Goal: Information Seeking & Learning: Stay updated

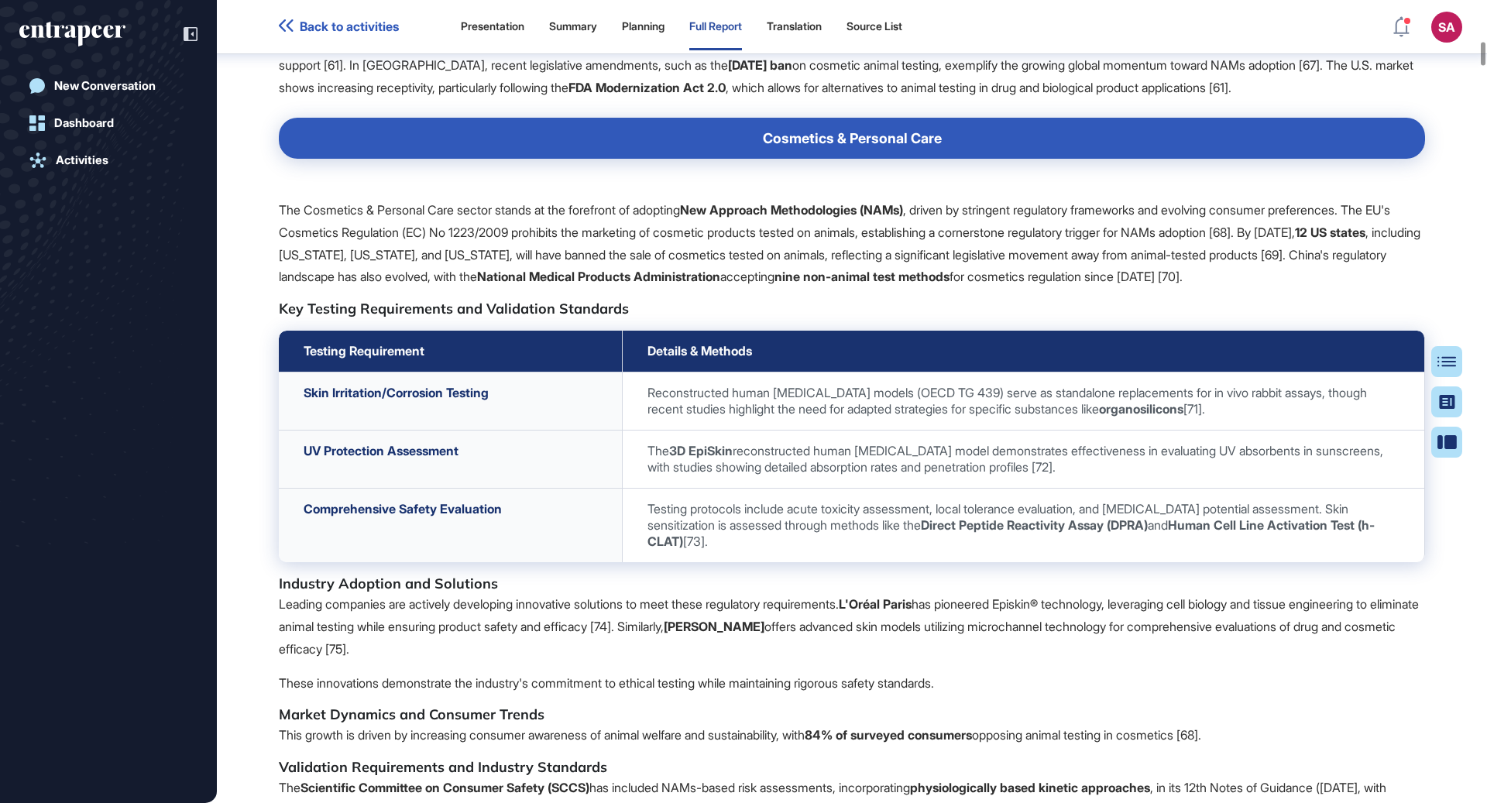
scroll to position [7062, 0]
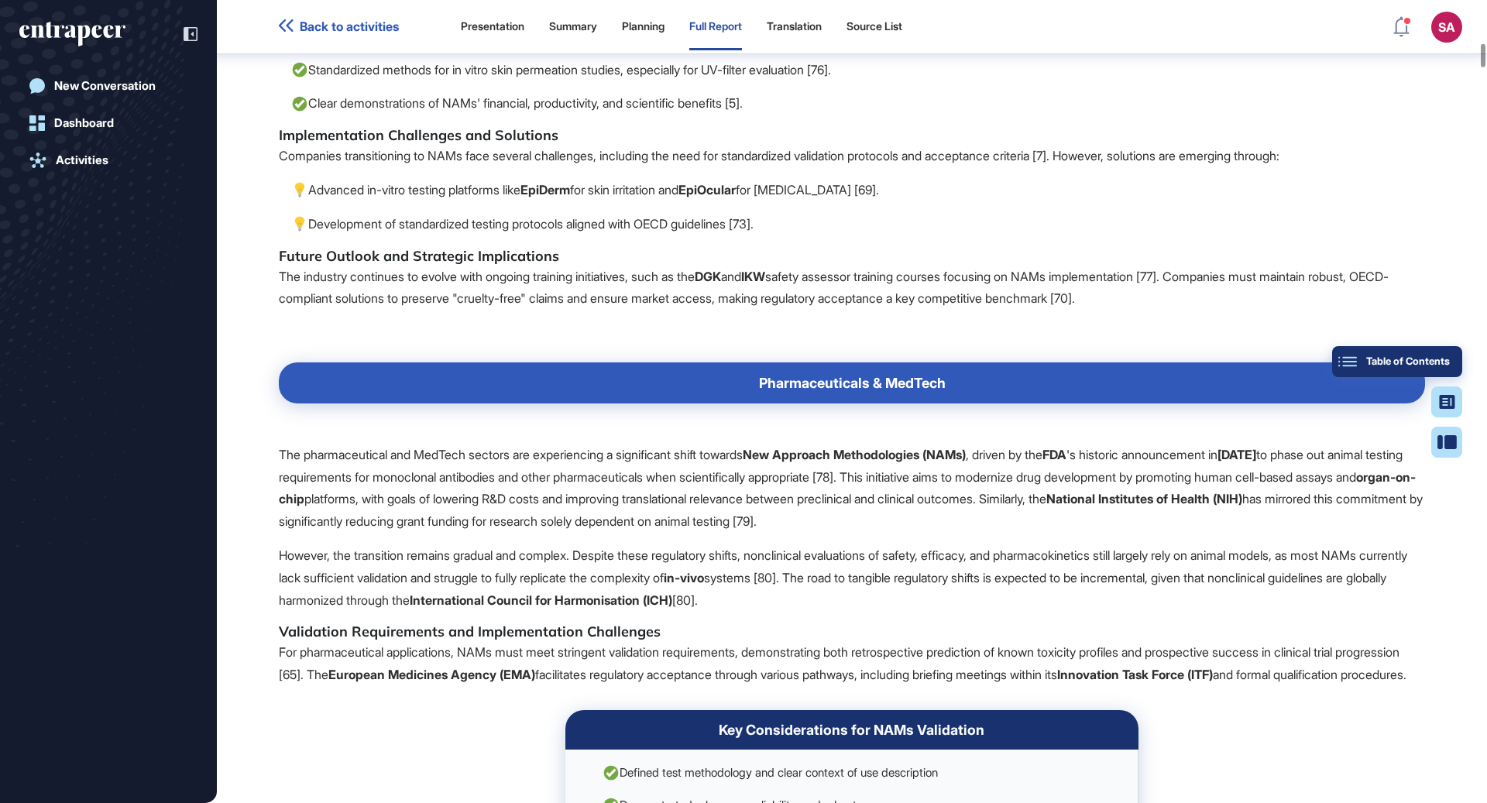
click at [1444, 359] on div "Table of Contents" at bounding box center [1397, 361] width 105 height 12
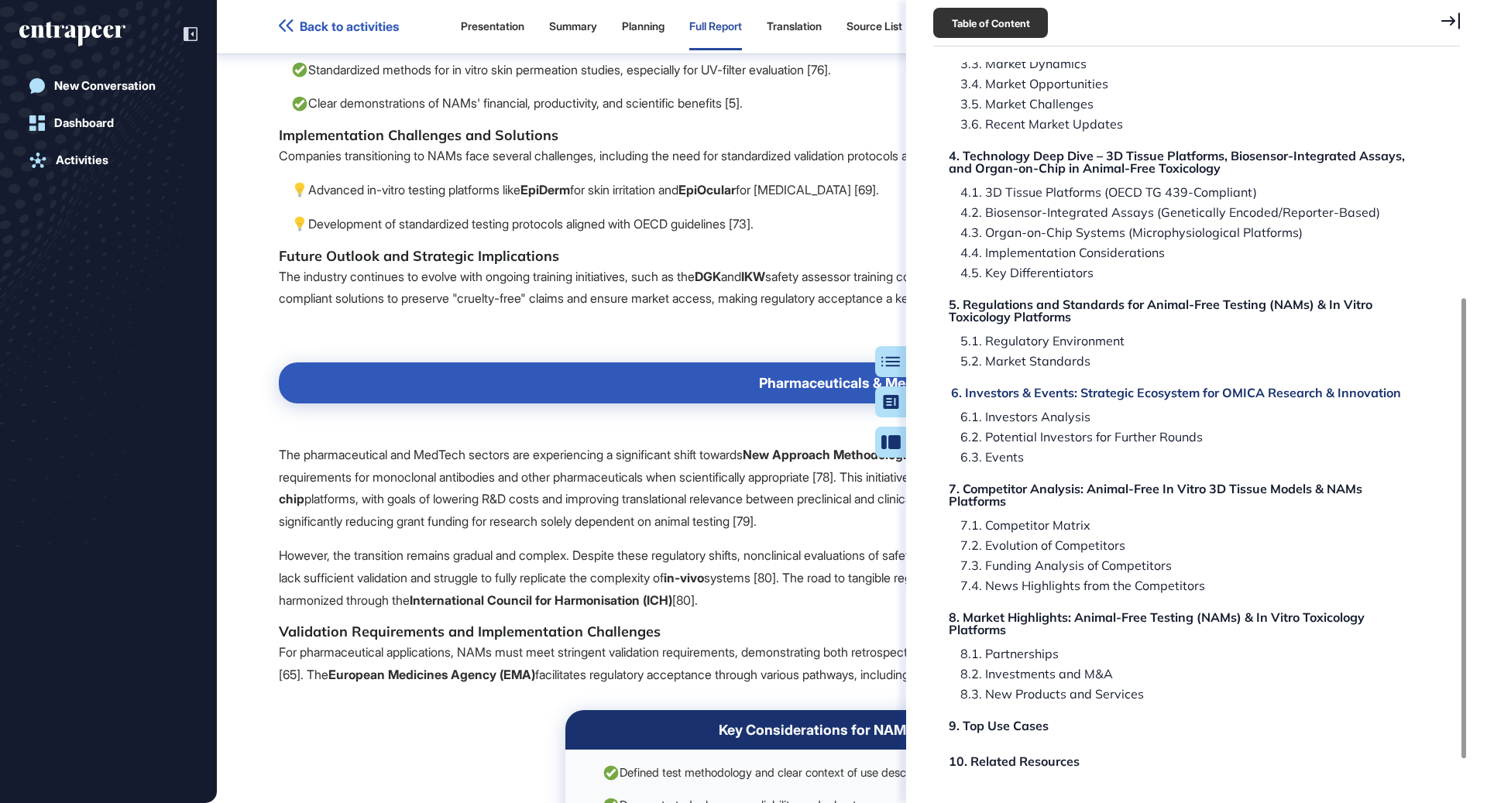
scroll to position [414, 0]
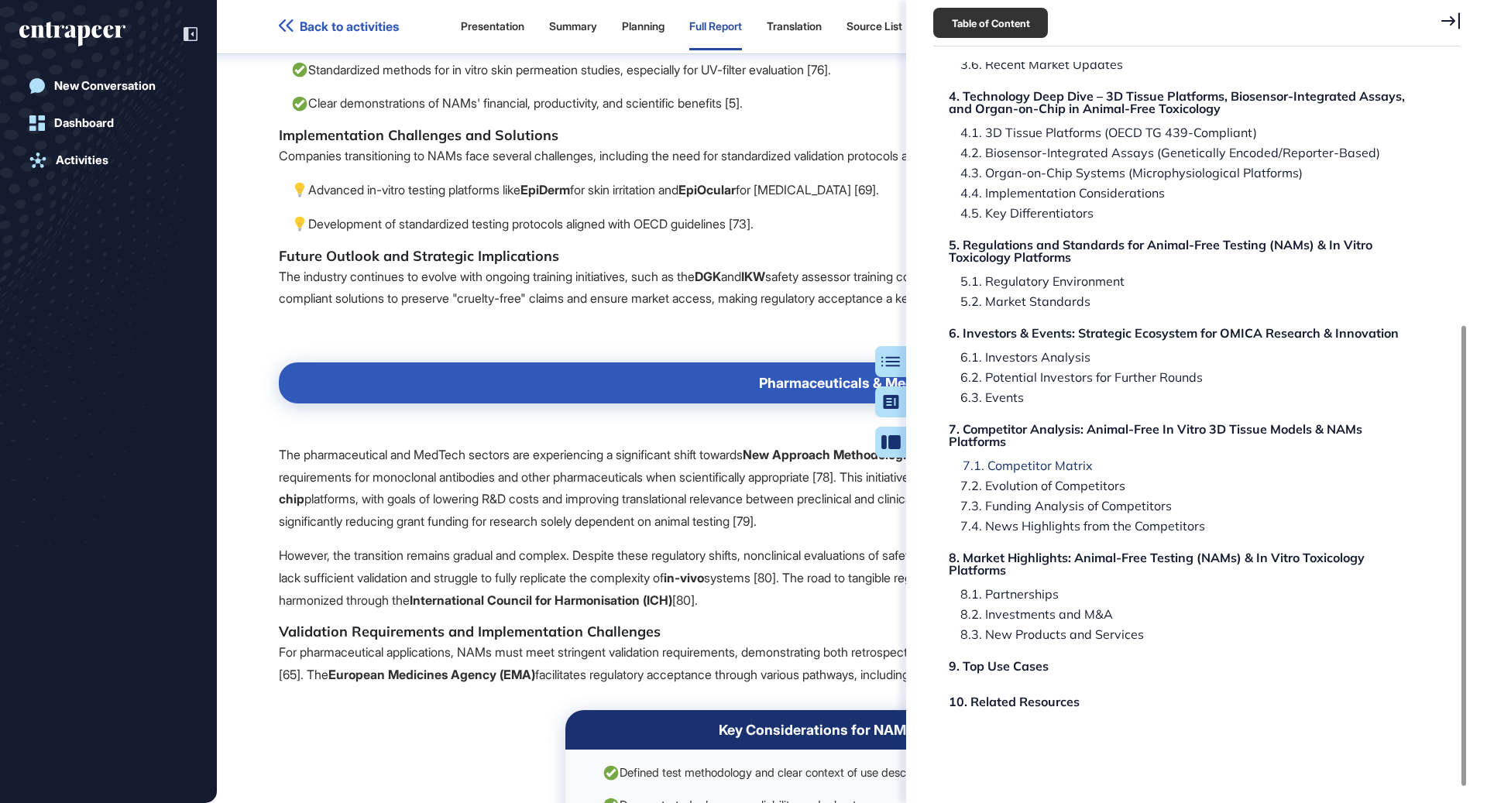
click at [1070, 465] on div "7.1. Competitor Matrix" at bounding box center [1022, 465] width 142 height 12
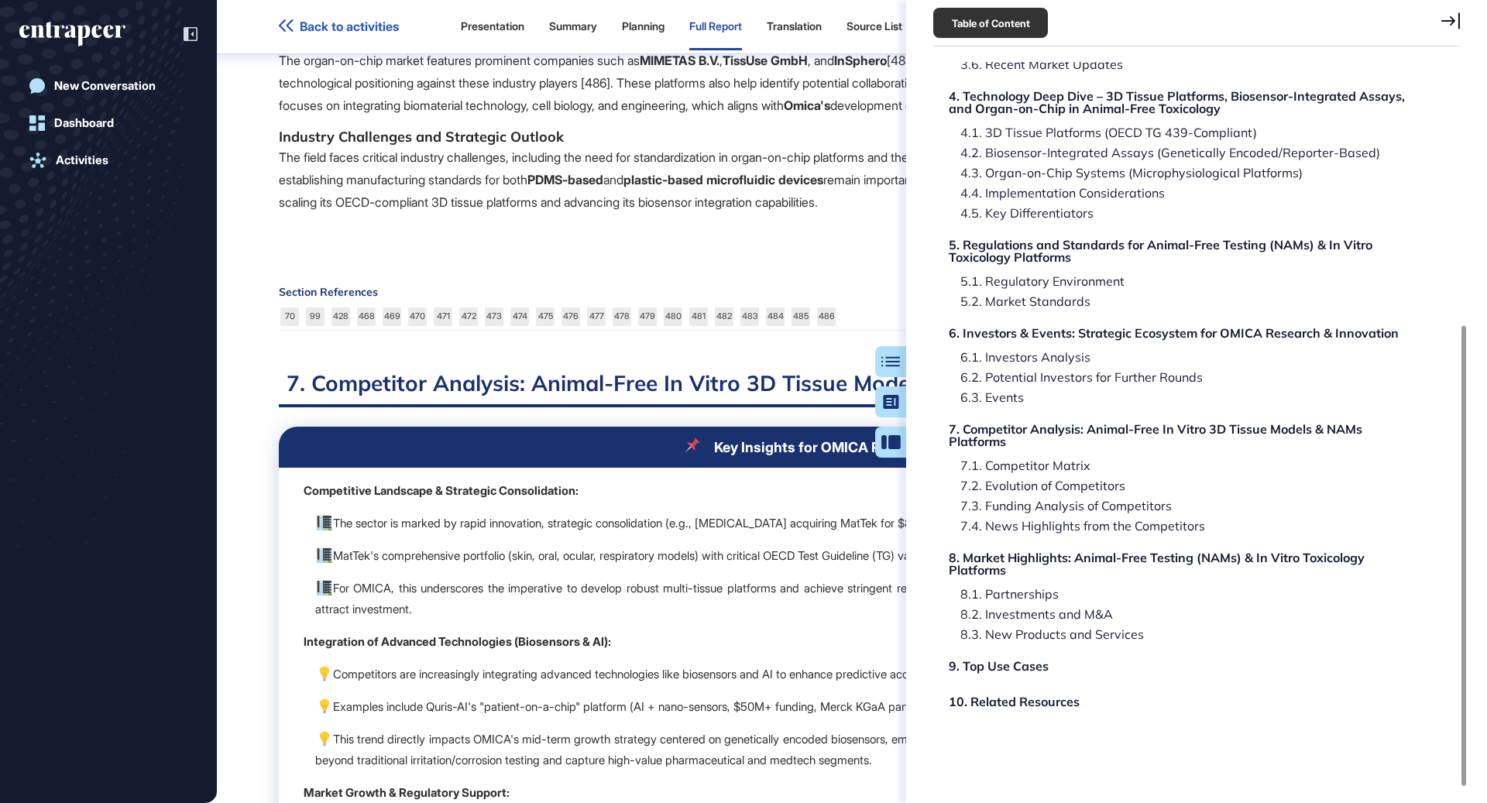
scroll to position [94209, 0]
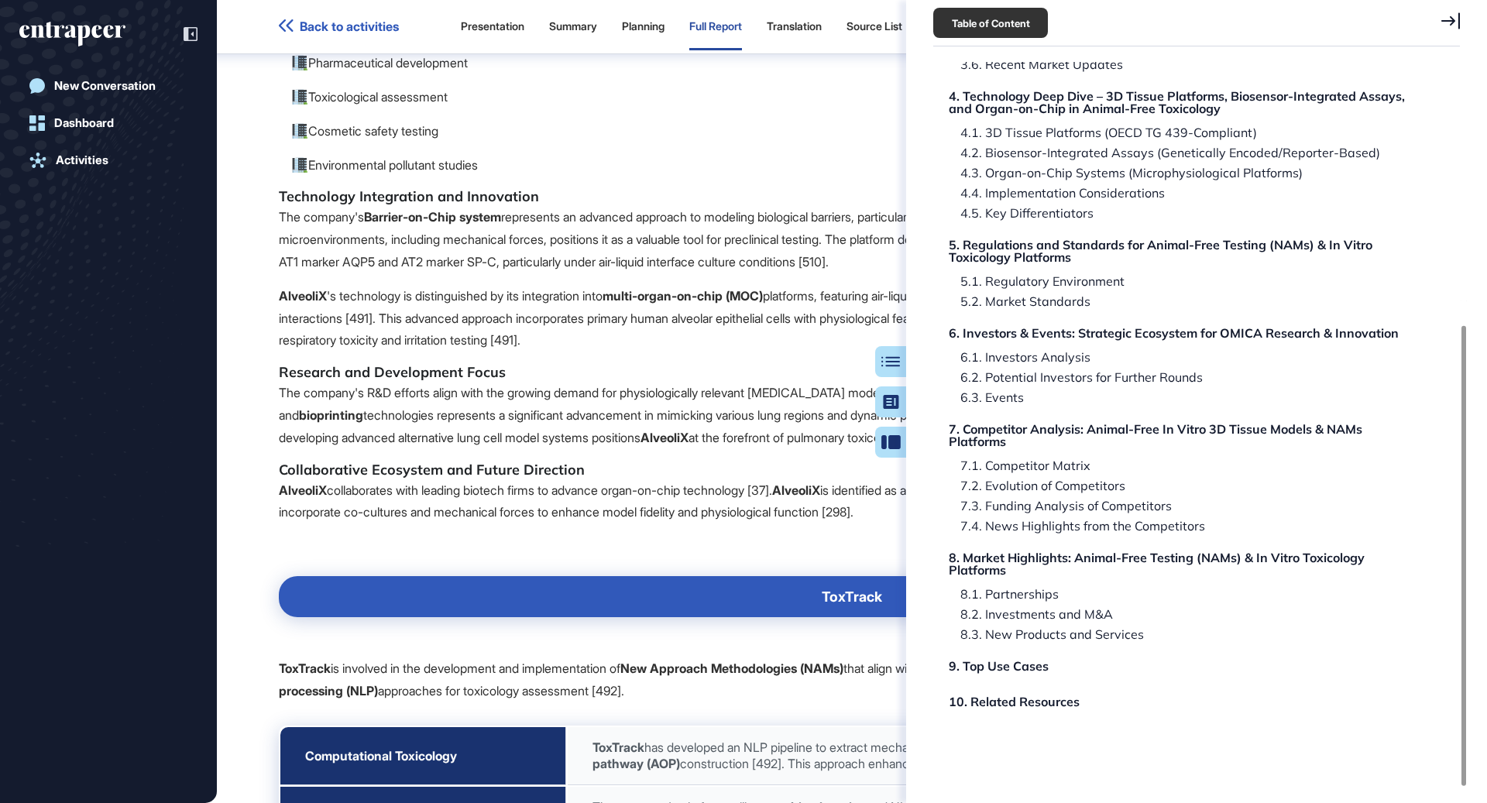
click at [1448, 15] on icon at bounding box center [1450, 20] width 19 height 17
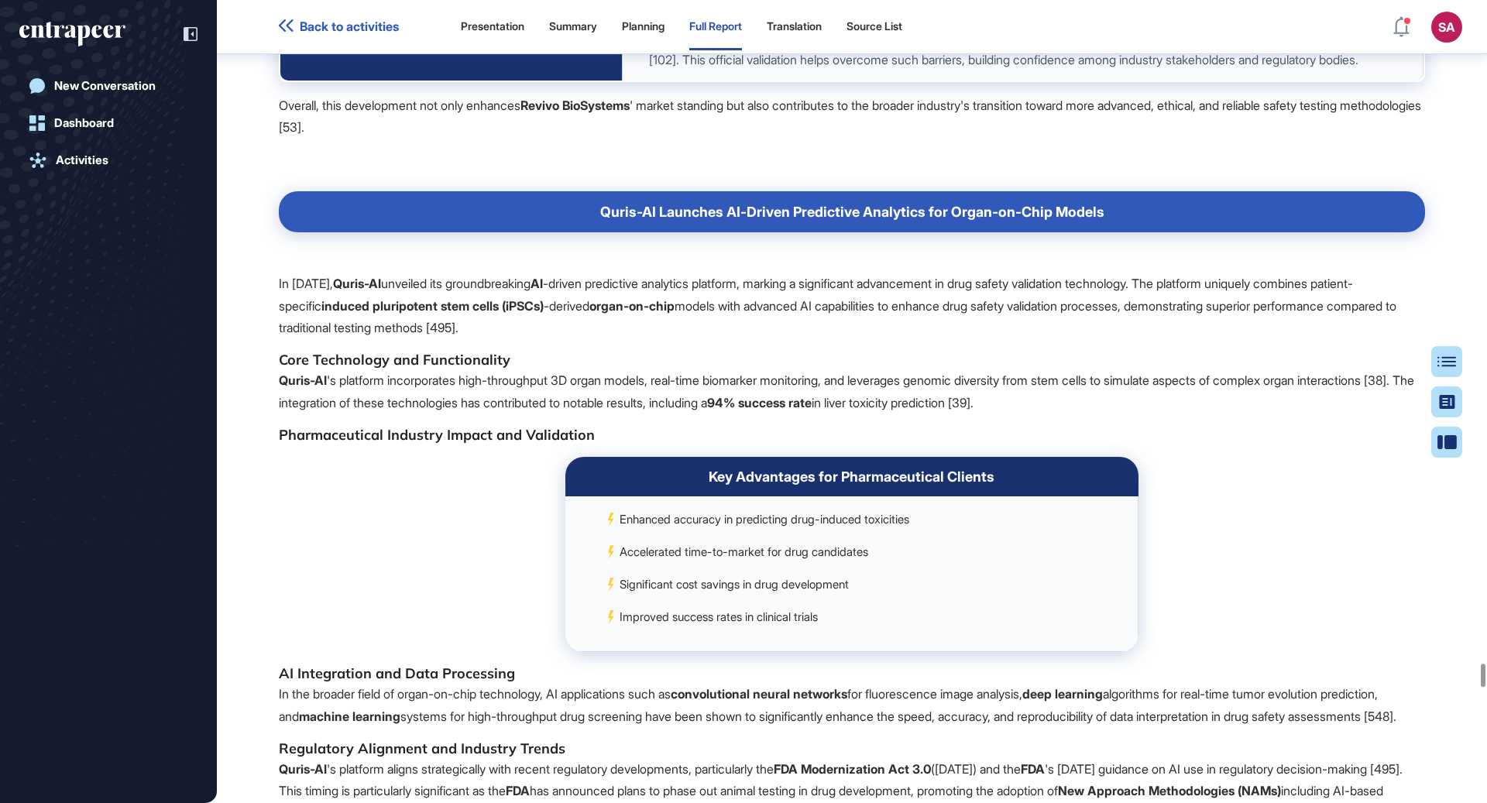
scroll to position [110085, 0]
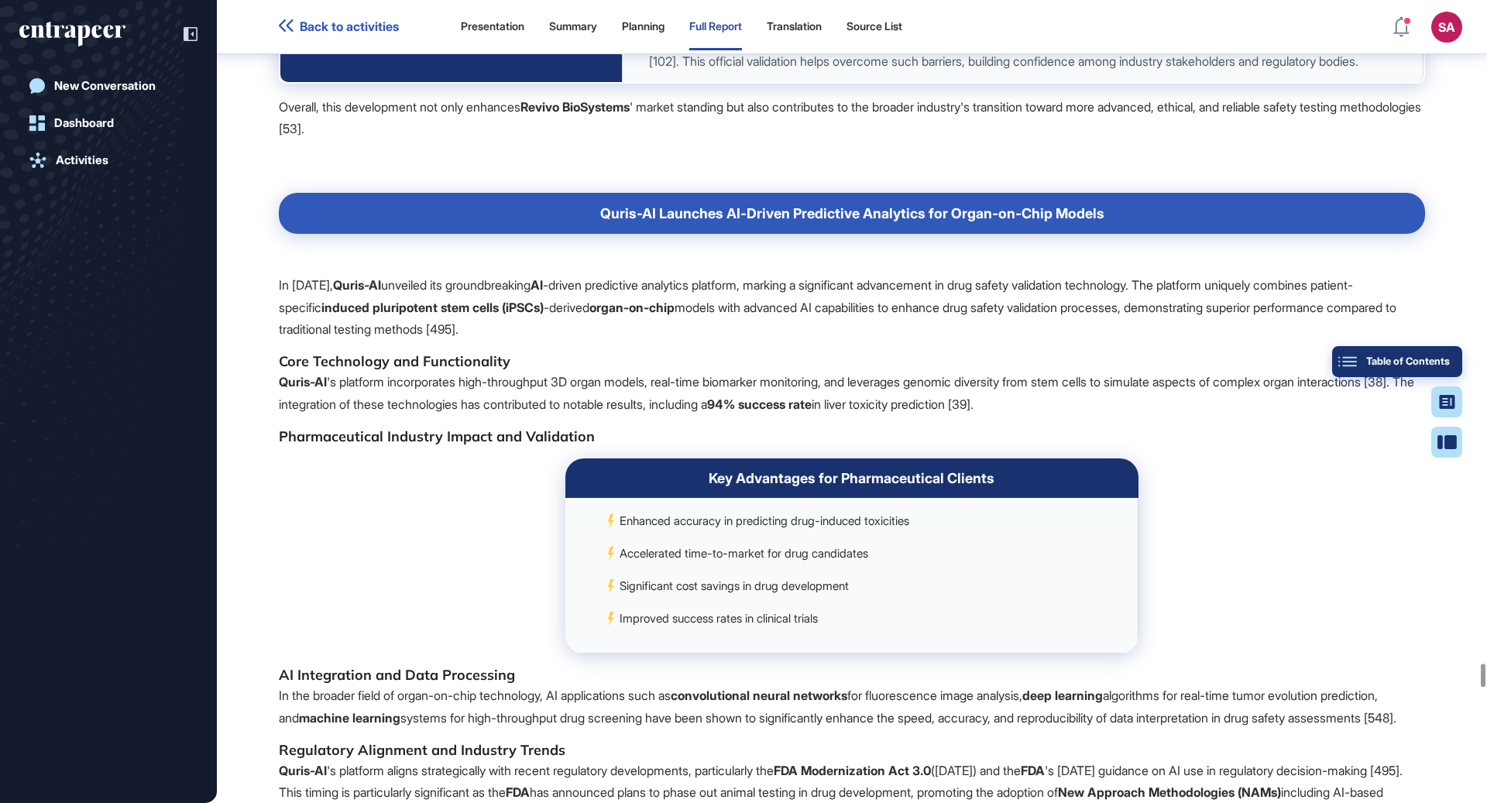
click at [1444, 352] on button "Table of Contents" at bounding box center [1397, 361] width 130 height 31
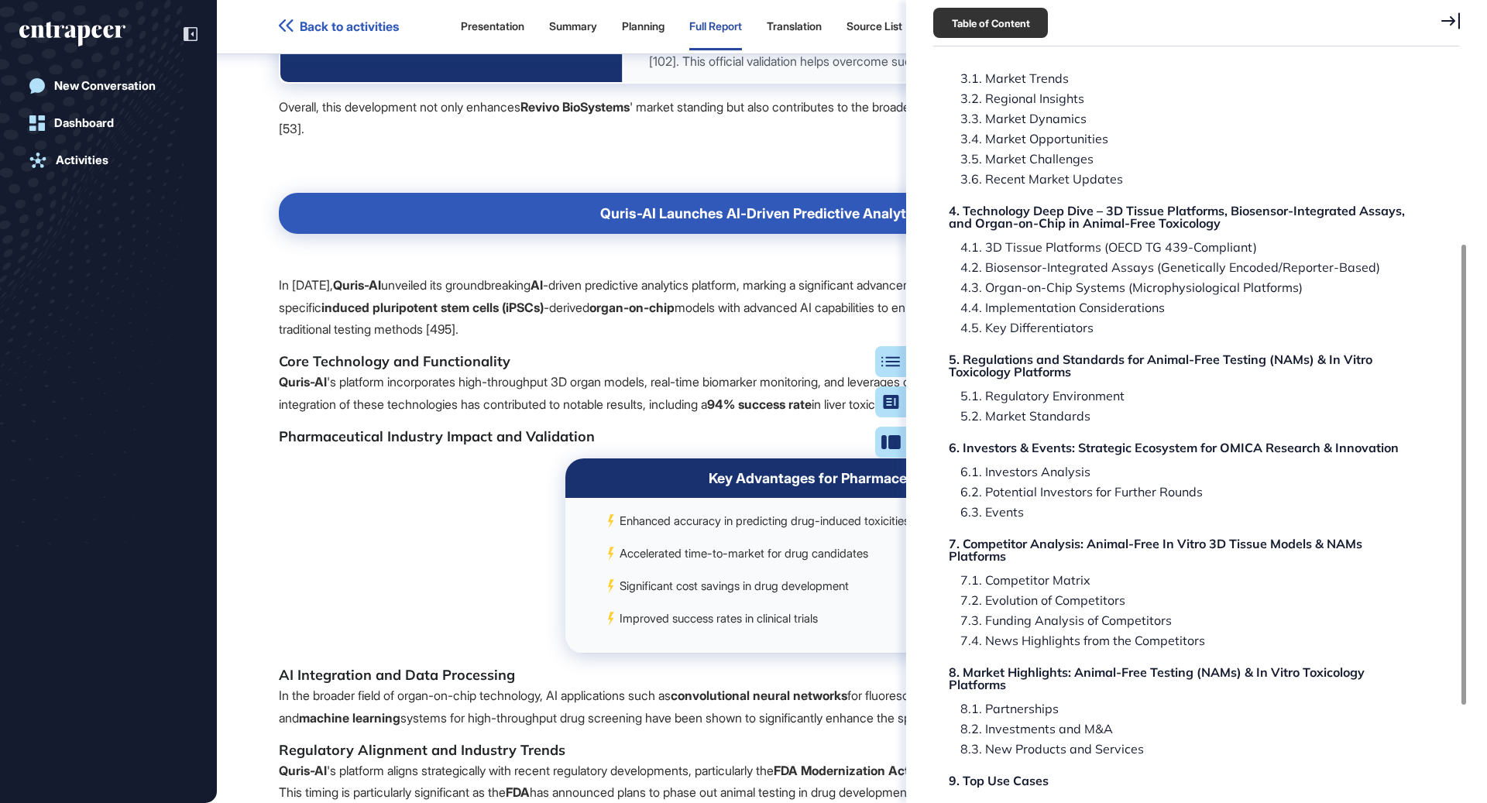
scroll to position [317, 0]
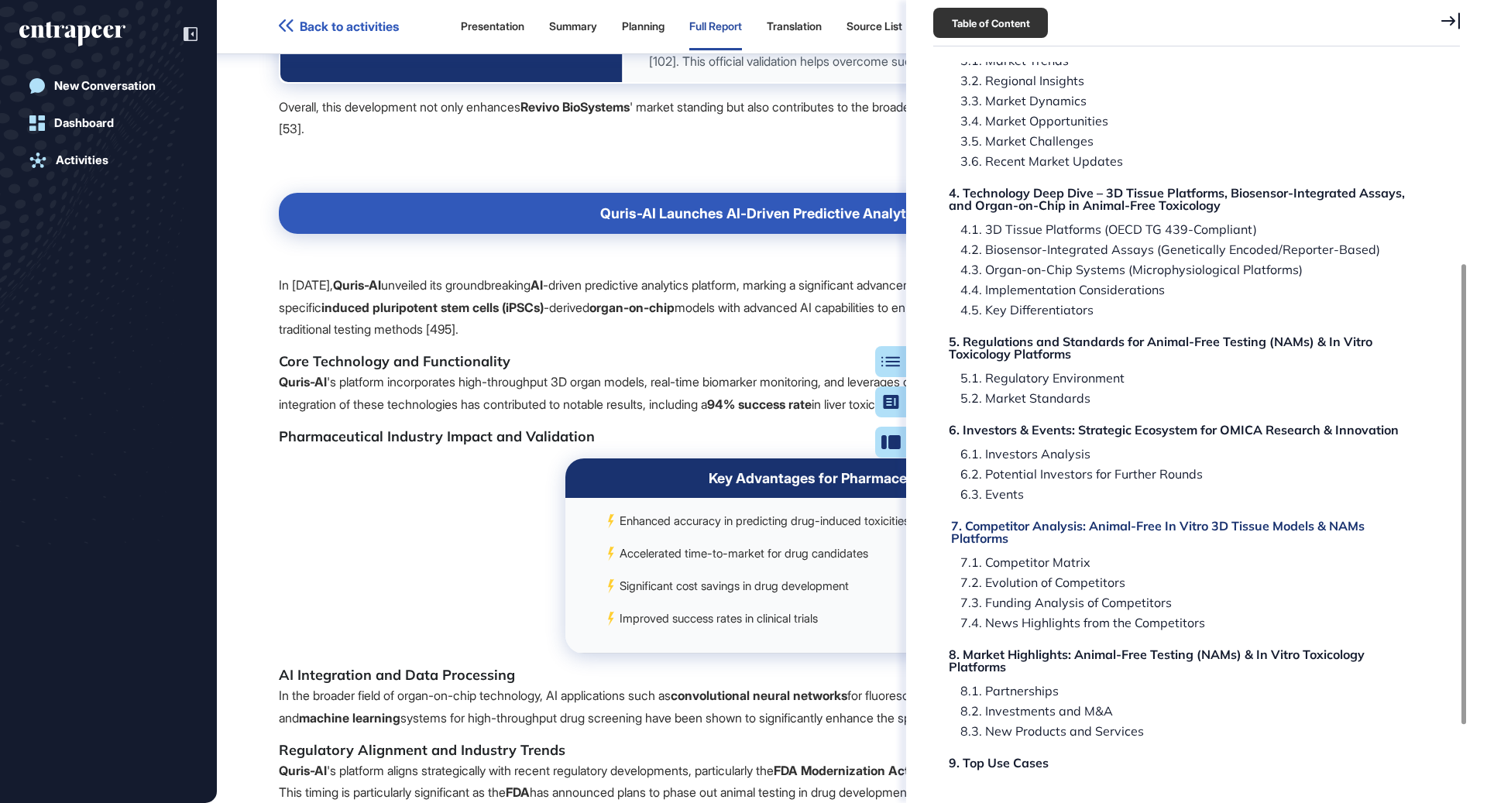
click at [1102, 530] on div "7. Competitor Analysis: Animal-Free In Vitro 3D Tissue Models & NAMs Platforms" at bounding box center [1186, 532] width 470 height 25
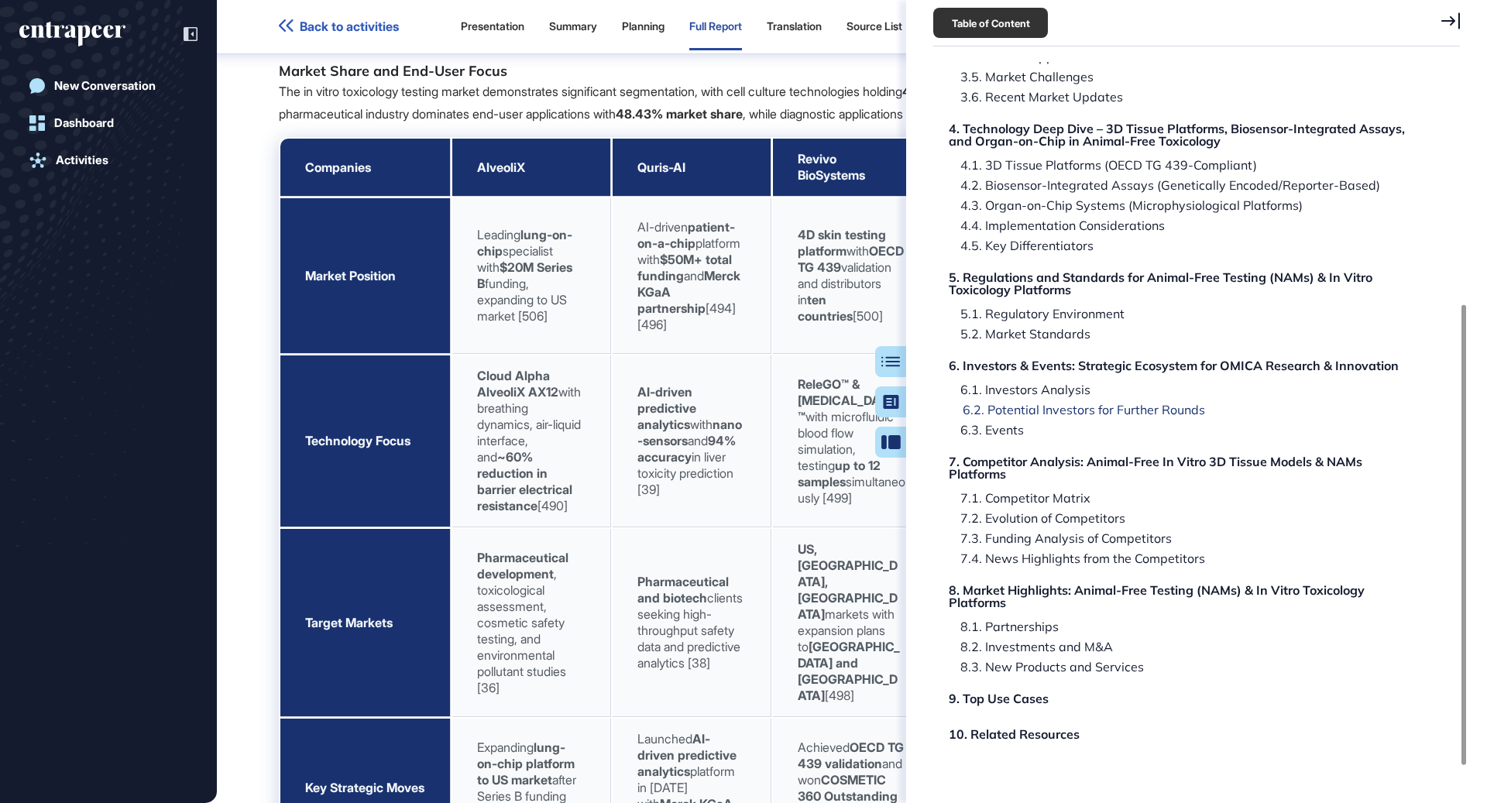
scroll to position [384, 0]
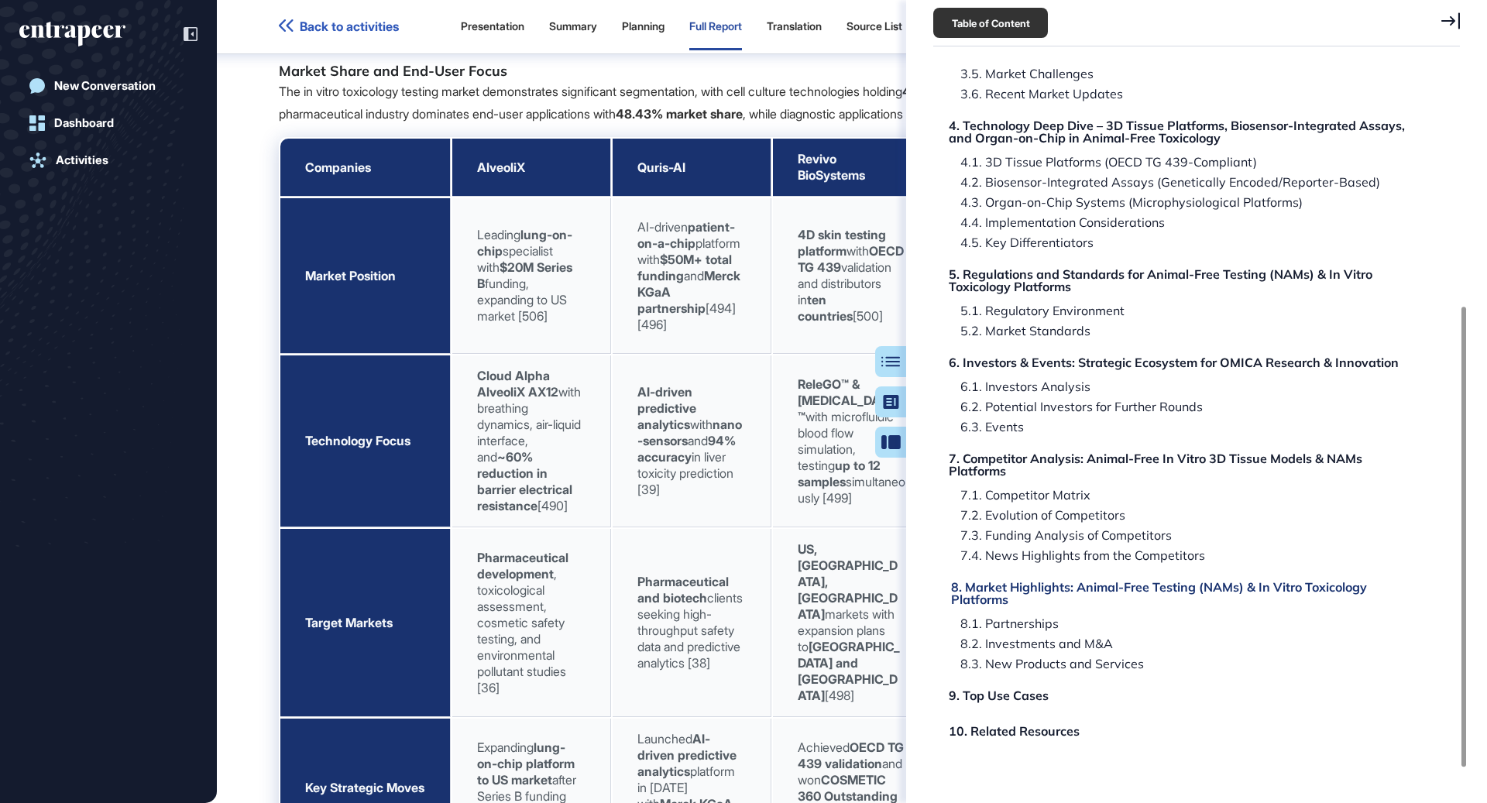
click at [1176, 591] on div "8. Market Highlights: Animal-Free Testing (NAMs) & In Vitro Toxicology Platforms" at bounding box center [1186, 593] width 470 height 25
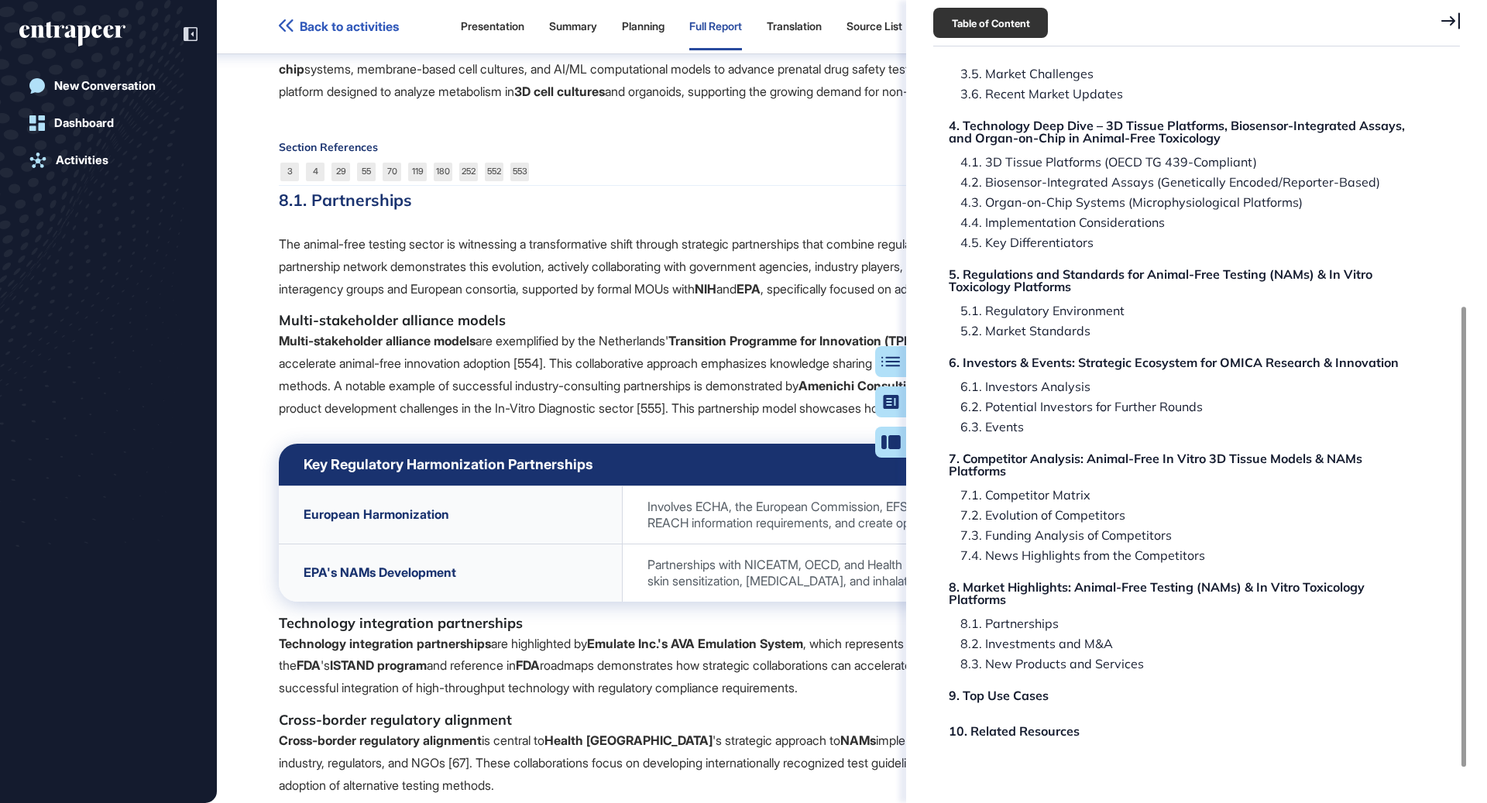
scroll to position [114924, 0]
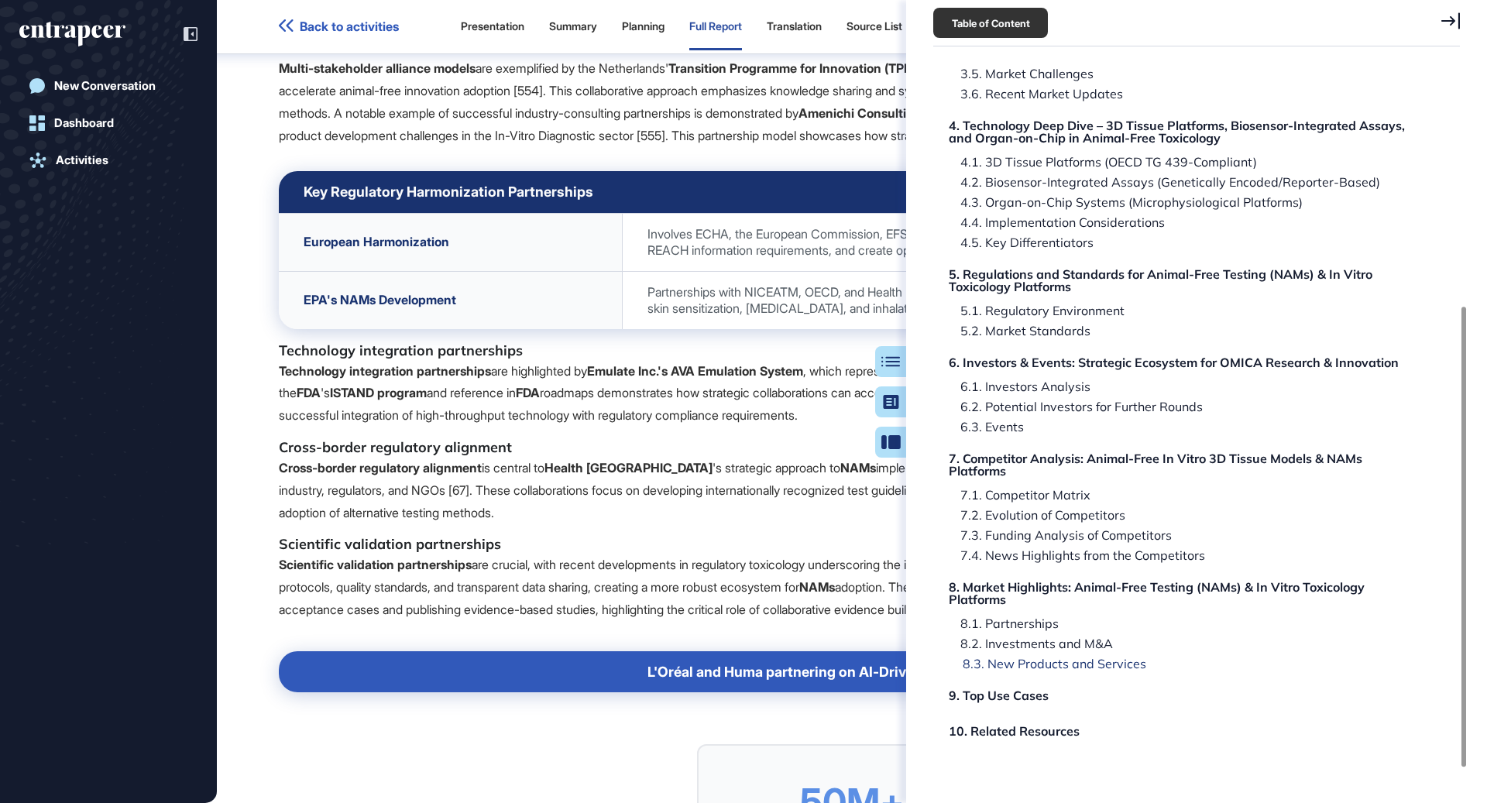
click at [1097, 670] on div "8.3. New Products and Services" at bounding box center [1048, 664] width 195 height 12
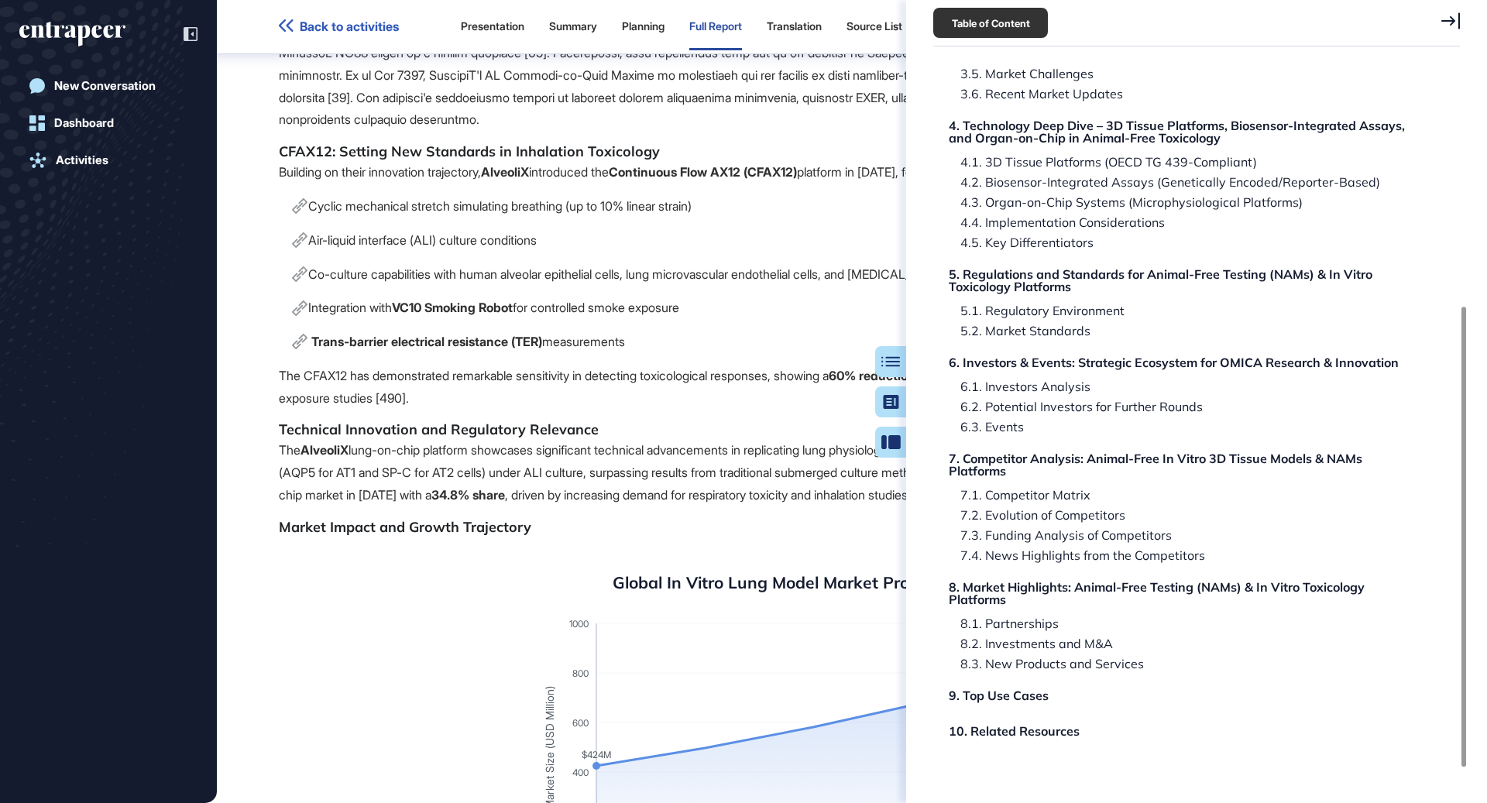
scroll to position [122687, 0]
click at [1452, 25] on icon at bounding box center [1450, 20] width 19 height 17
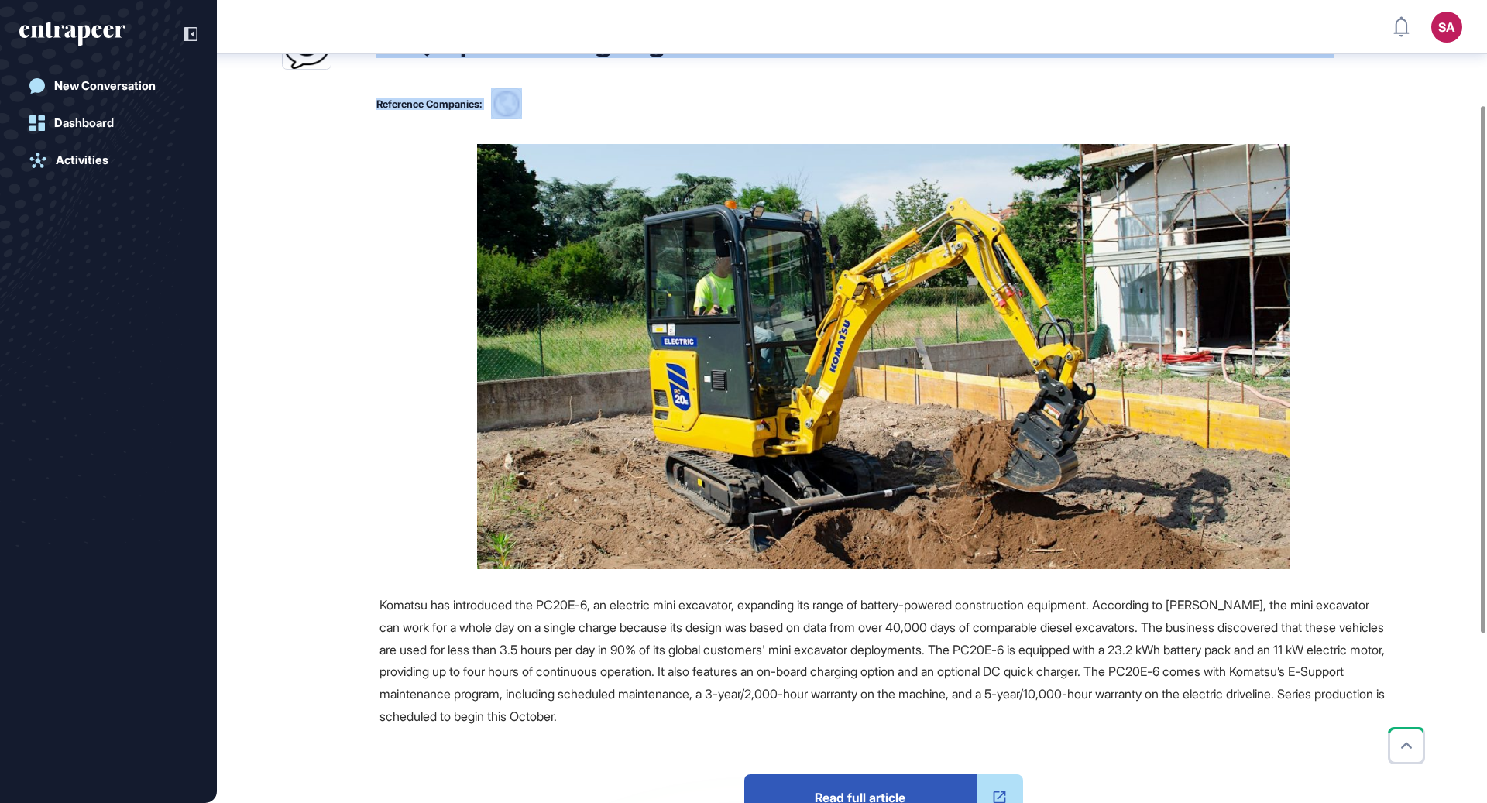
scroll to position [162, 0]
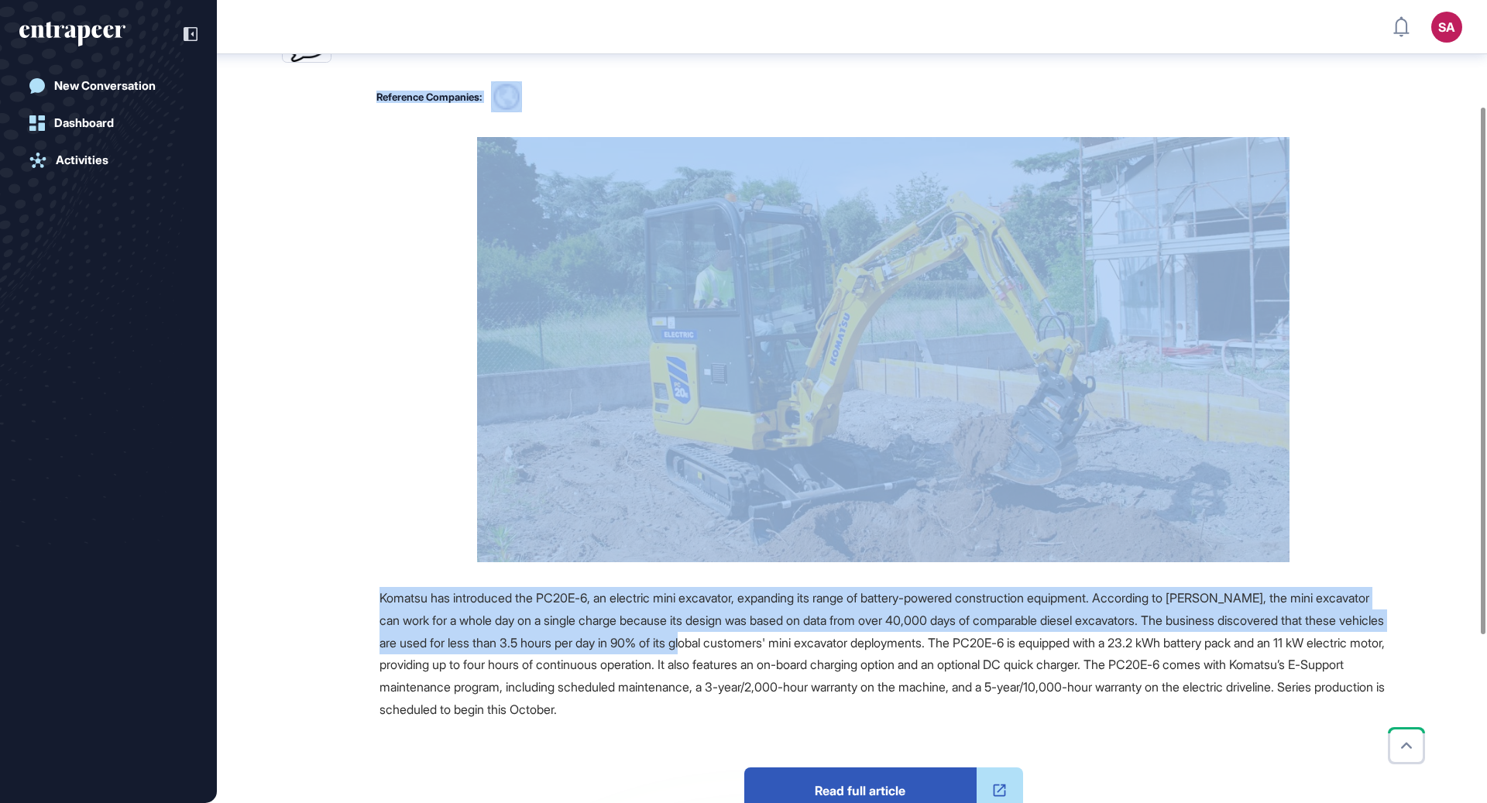
drag, startPoint x: 363, startPoint y: 108, endPoint x: 820, endPoint y: 647, distance: 706.7
click at [820, 647] on main "News August 31, 2025 Major Company Announcement August 31, 2025 Major Company A…" at bounding box center [853, 469] width 1267 height 1092
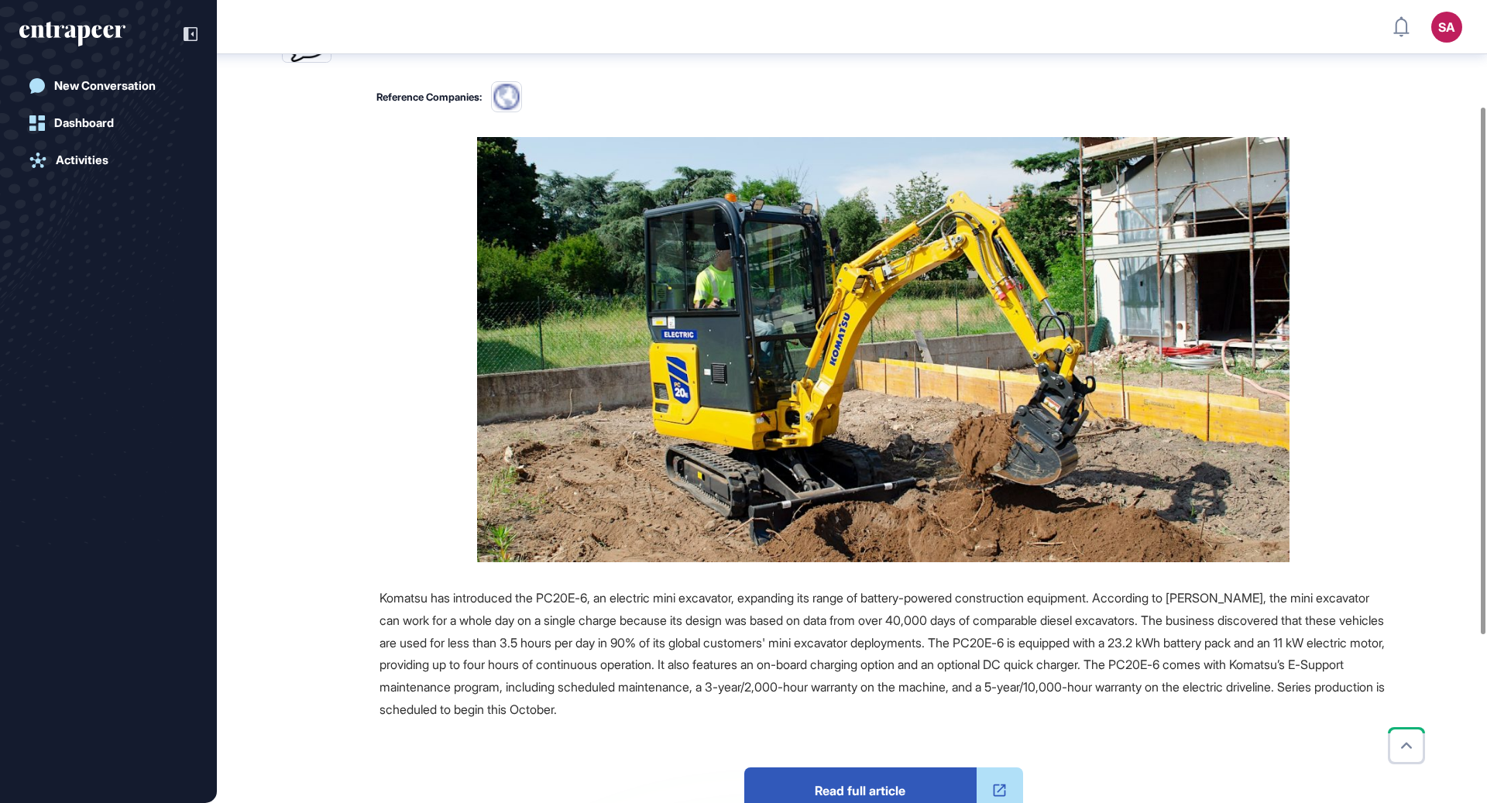
click at [902, 653] on div "Komatsu has introduced the PC20E-6, an electric mini excavator, expanding its r…" at bounding box center [884, 654] width 1008 height 134
click at [867, 788] on span "Read full article" at bounding box center [860, 791] width 232 height 46
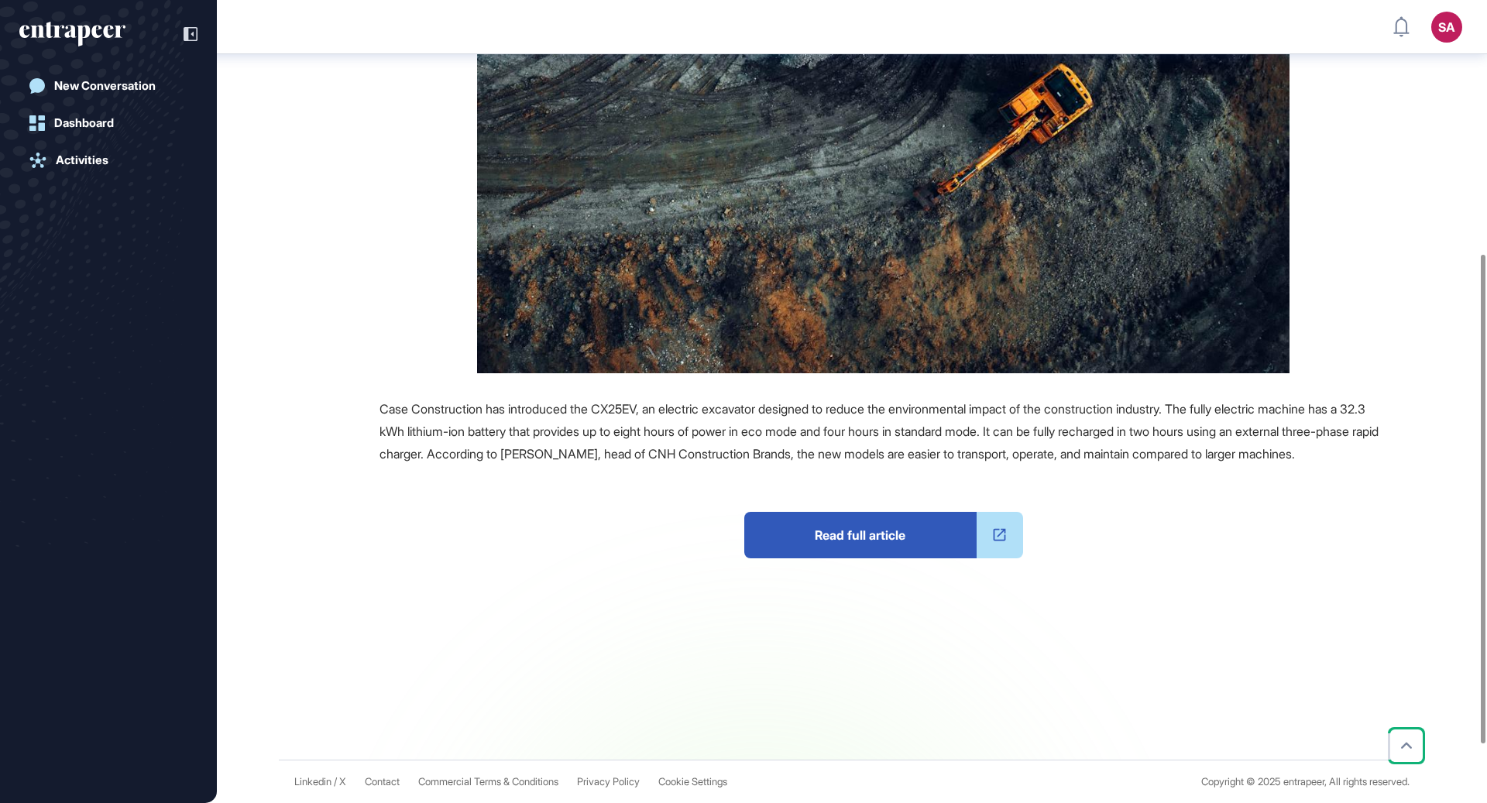
scroll to position [513, 0]
click at [849, 543] on span "Read full article" at bounding box center [860, 535] width 232 height 46
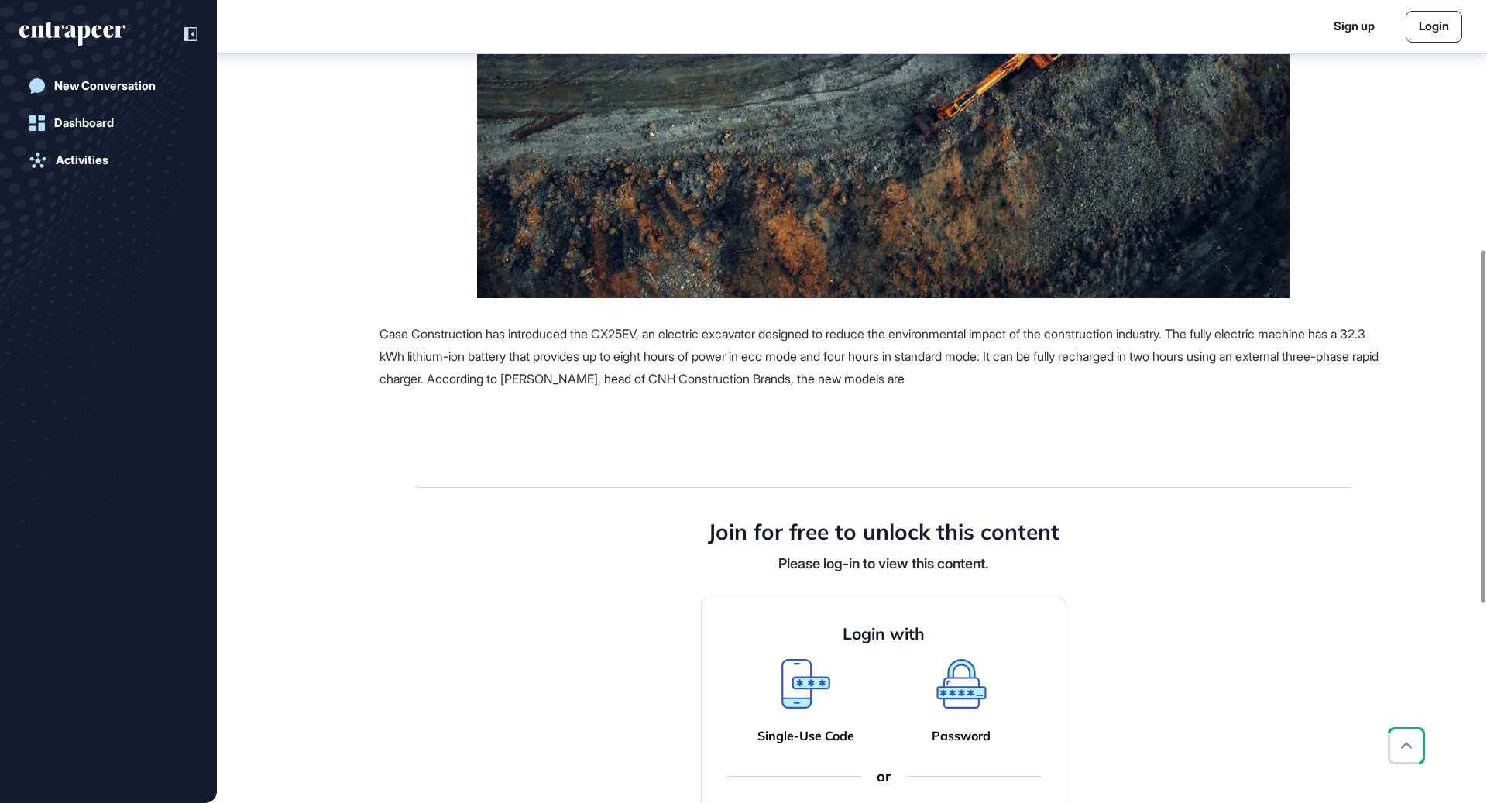
scroll to position [1018, 0]
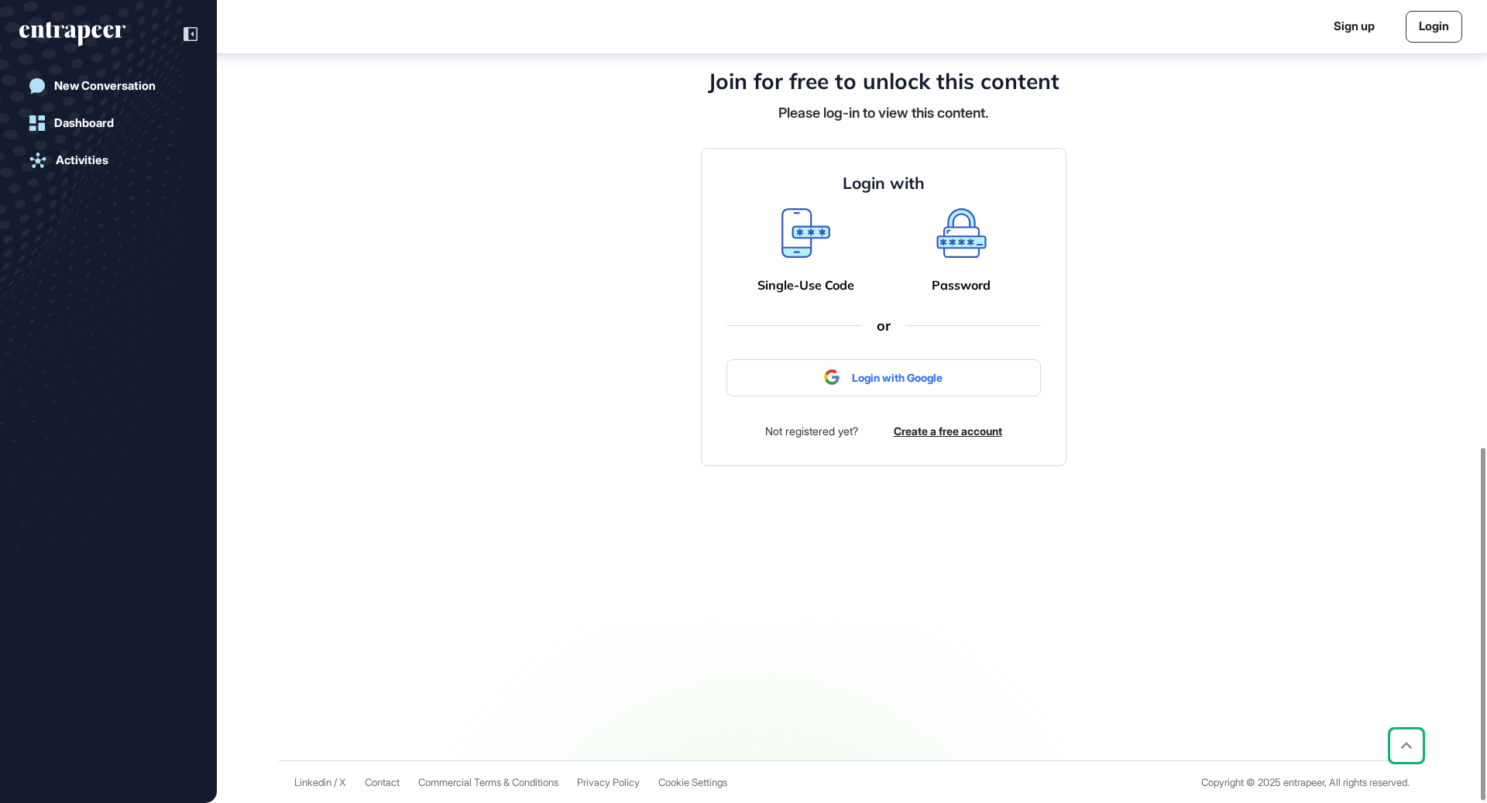
click at [873, 380] on div at bounding box center [883, 377] width 314 height 37
click at [919, 373] on div at bounding box center [883, 377] width 314 height 37
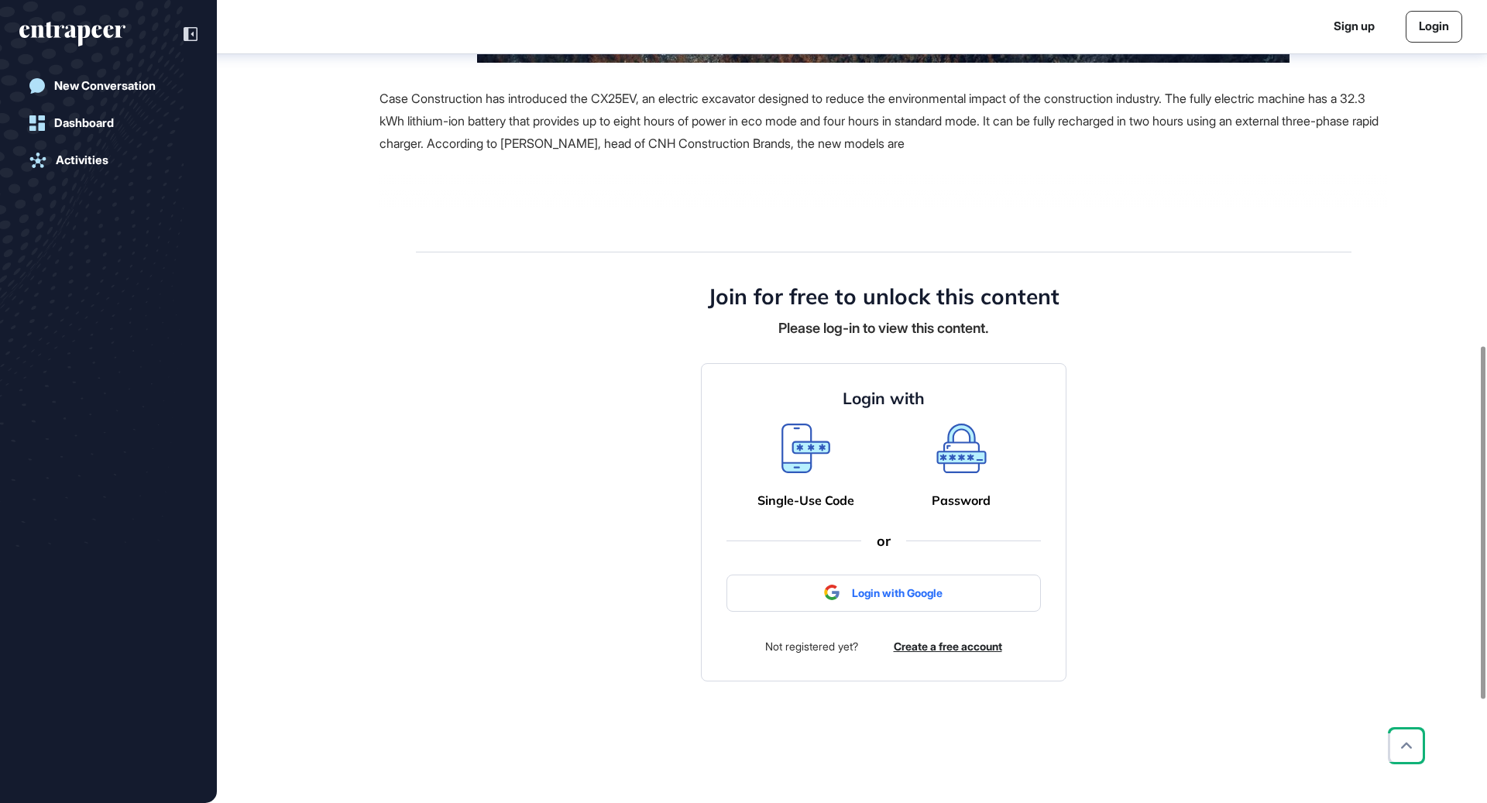
scroll to position [786, 0]
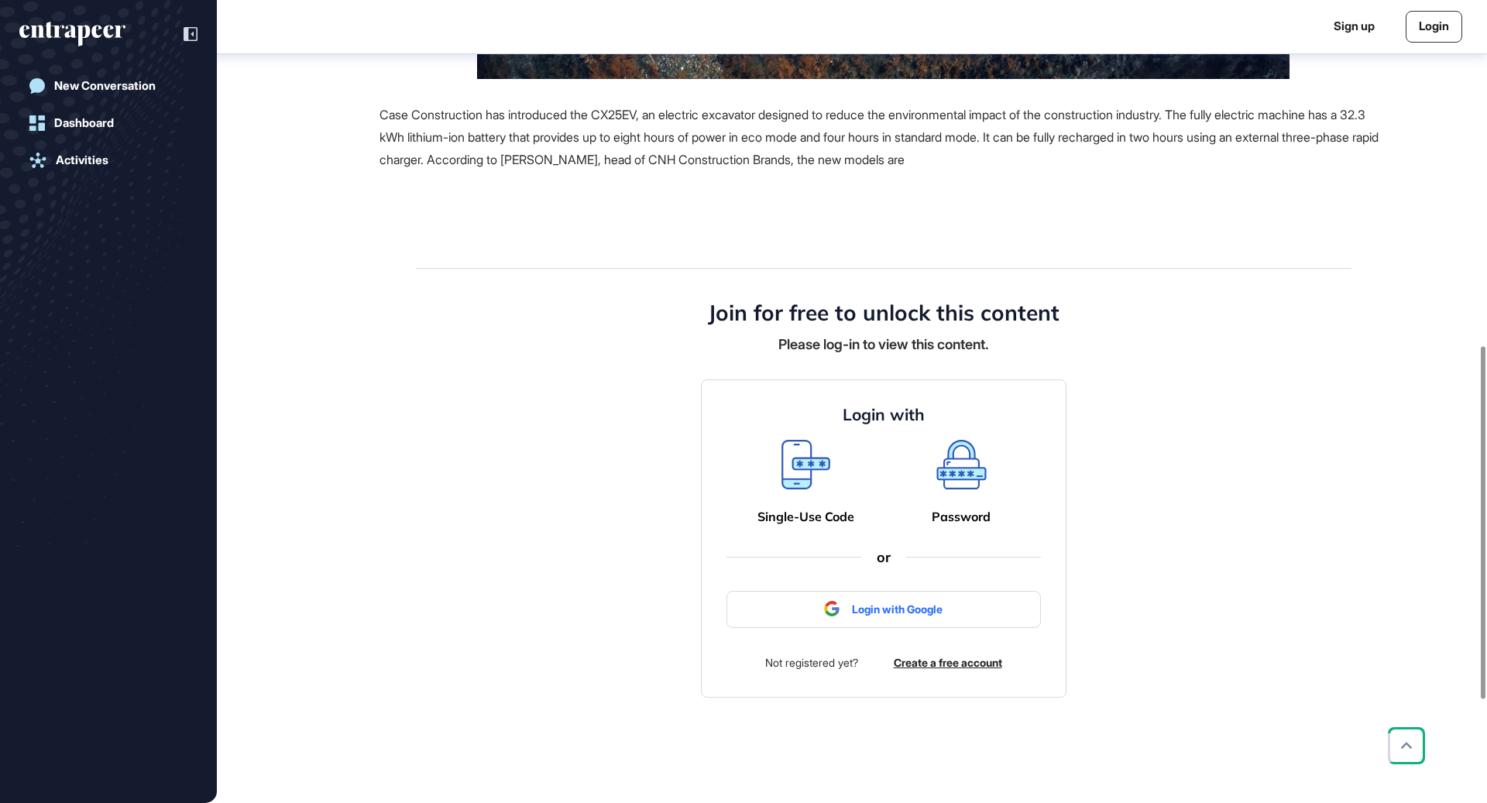
click at [918, 613] on div at bounding box center [883, 609] width 314 height 37
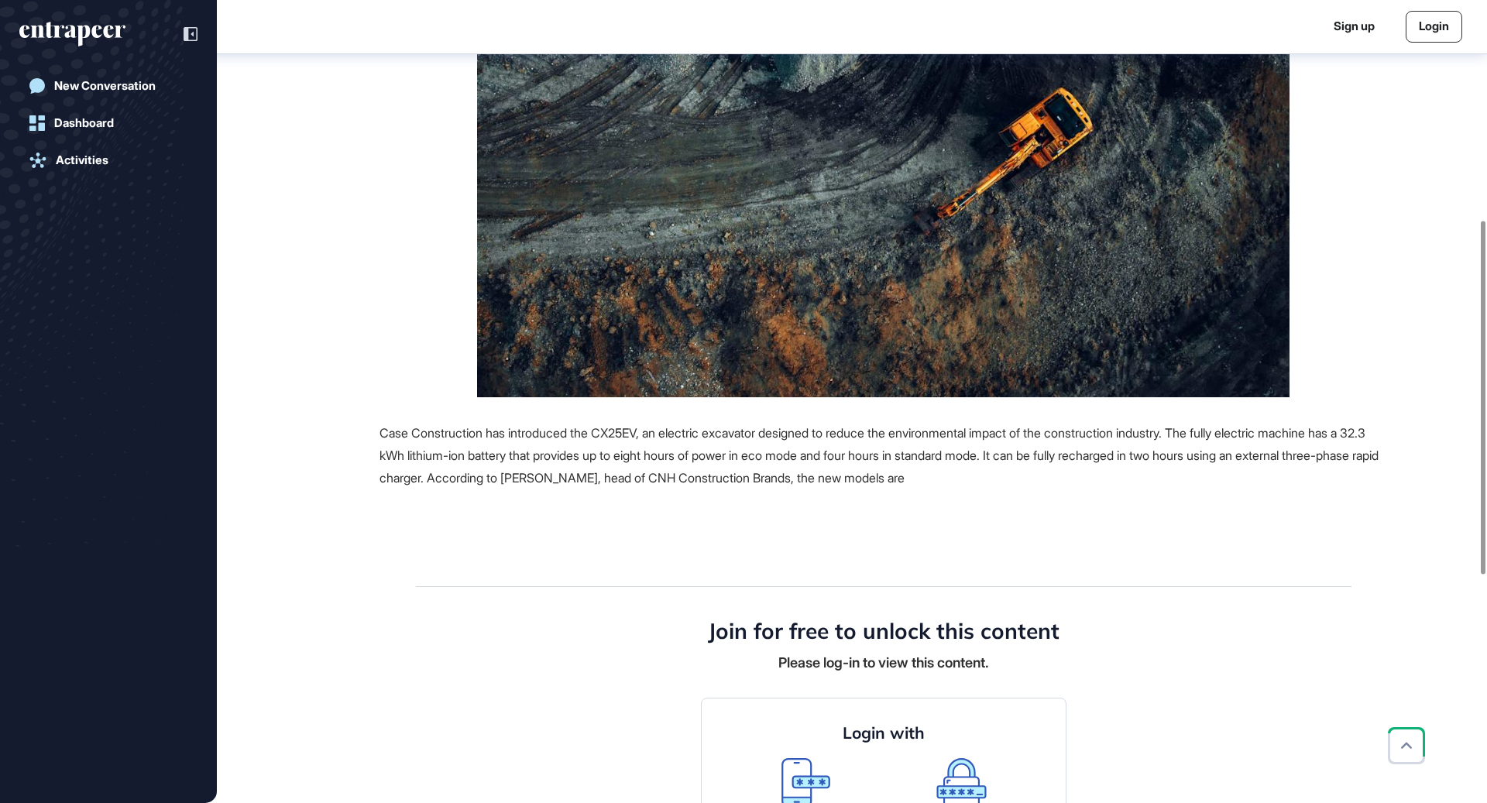
scroll to position [898, 0]
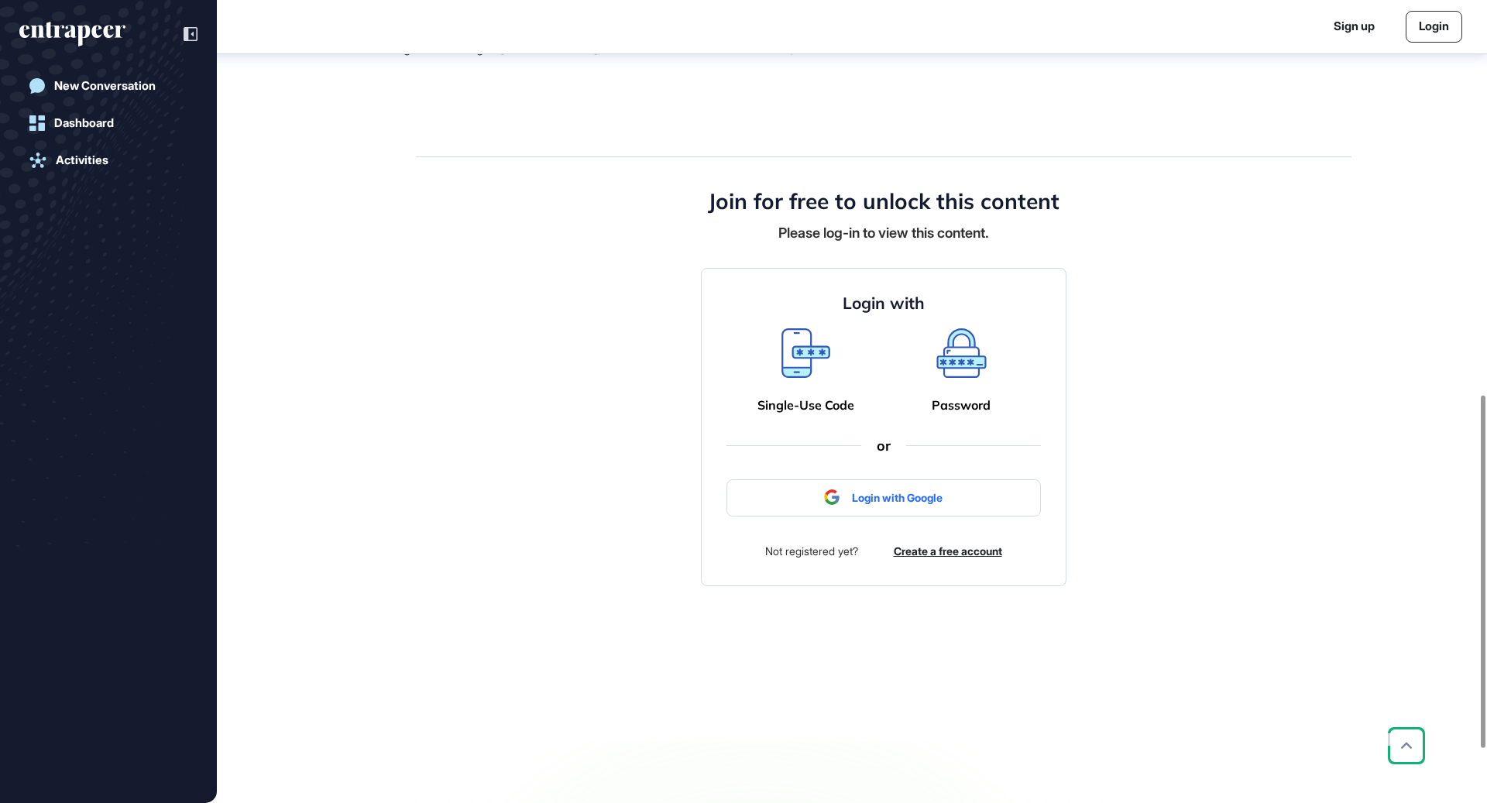
click at [877, 497] on div at bounding box center [883, 497] width 314 height 37
click at [929, 500] on div at bounding box center [883, 497] width 314 height 37
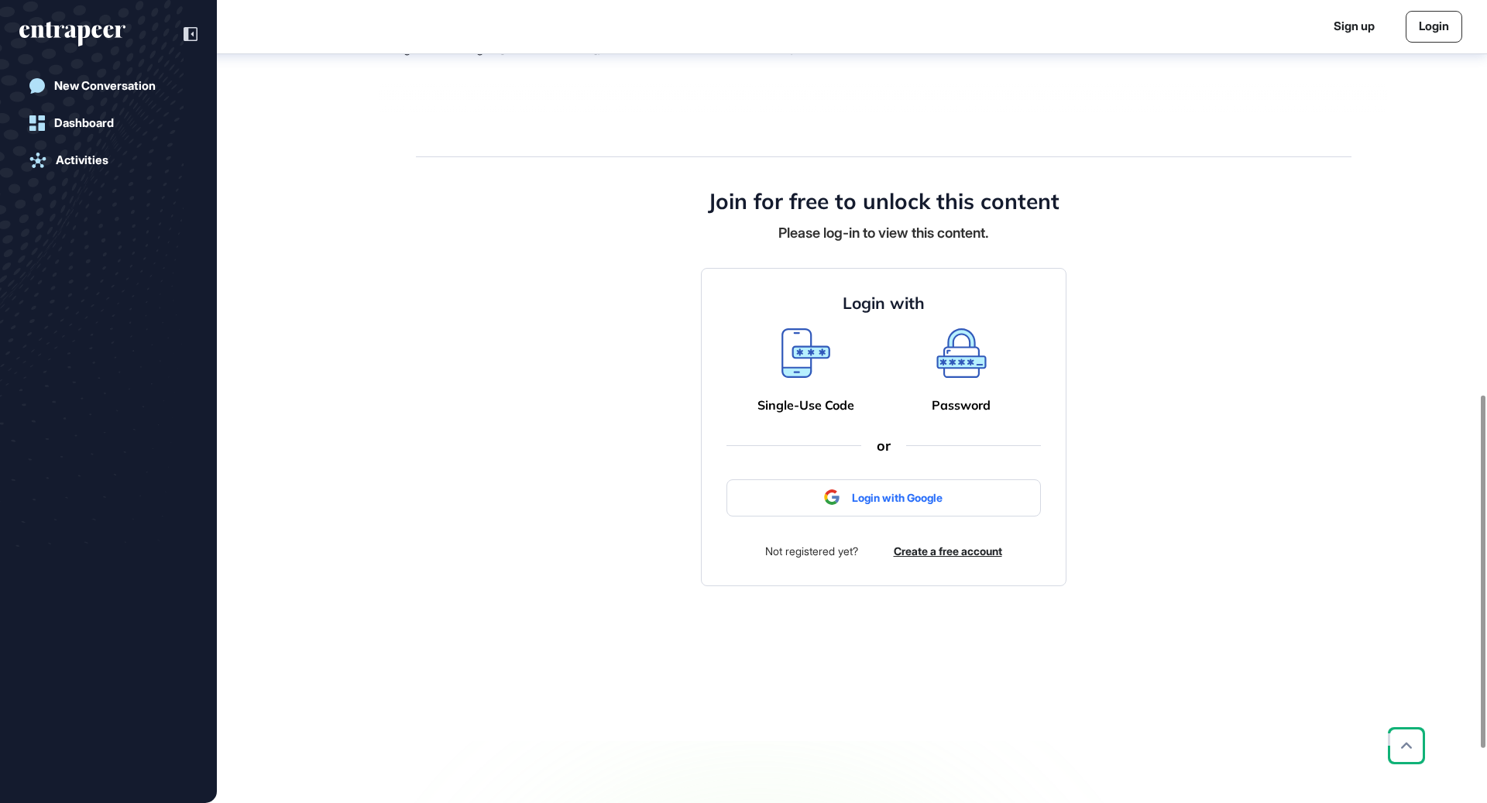
click at [929, 500] on div at bounding box center [883, 497] width 314 height 37
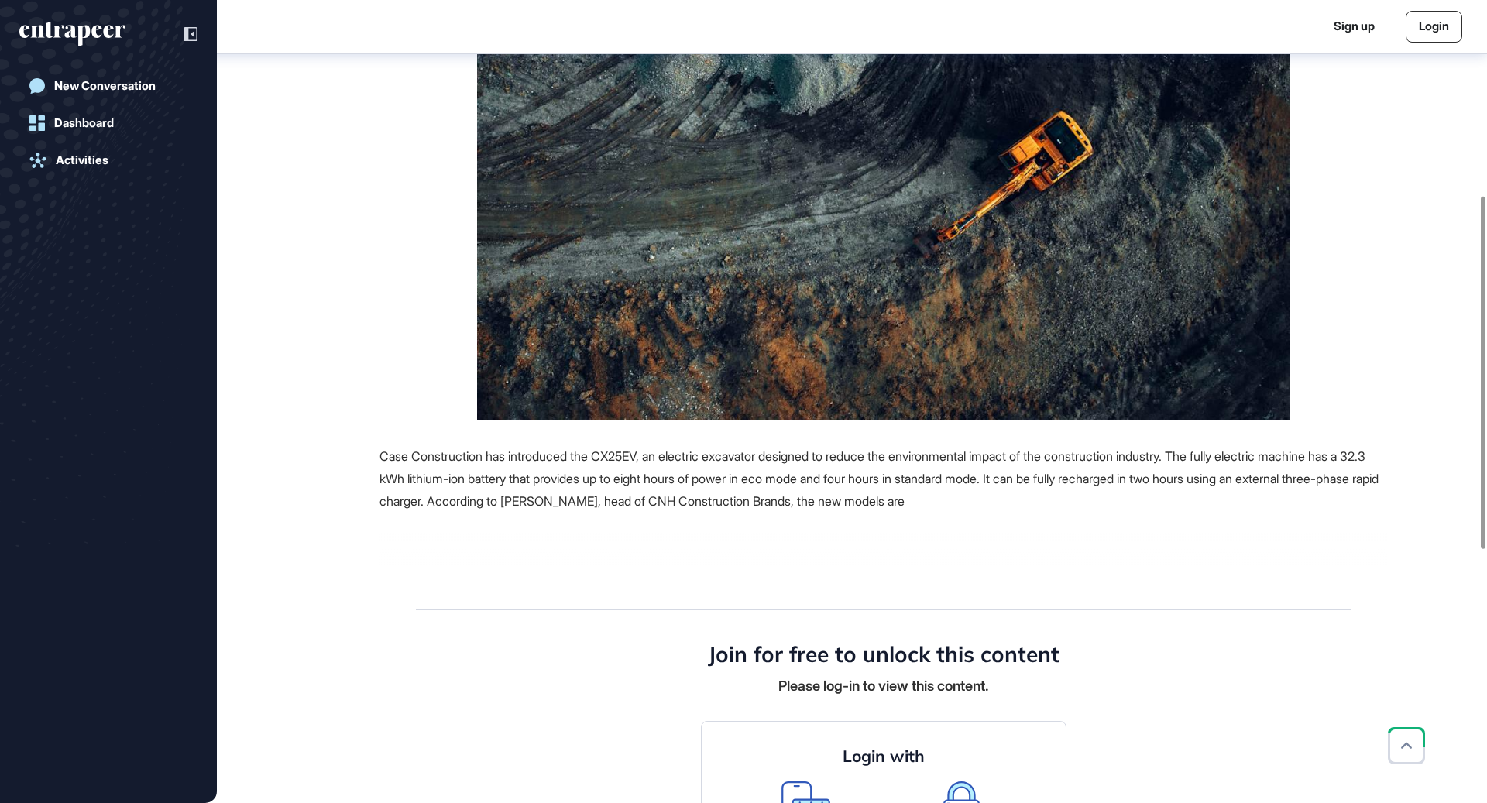
scroll to position [0, 0]
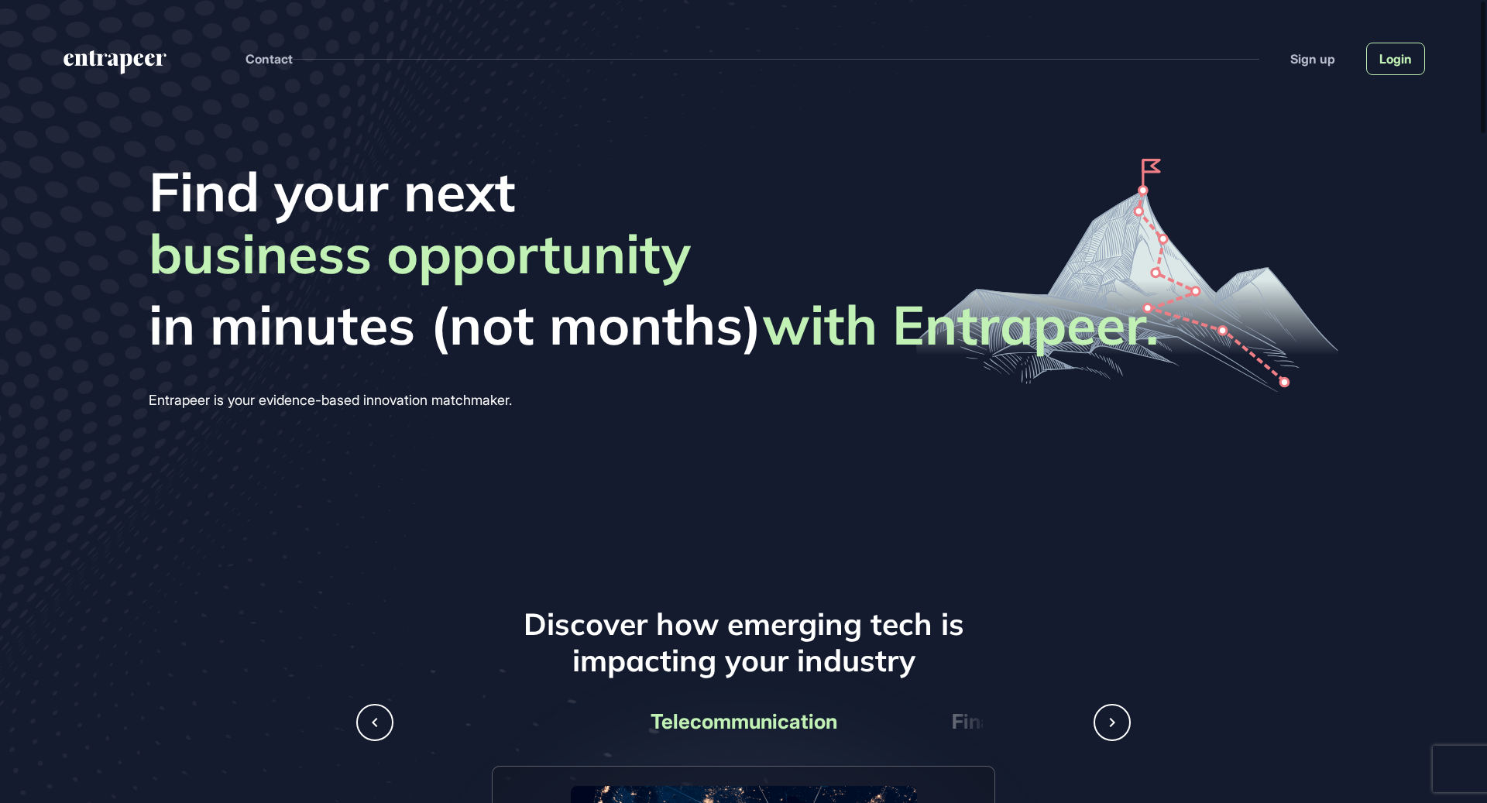
click at [1412, 56] on link "Login" at bounding box center [1395, 59] width 59 height 33
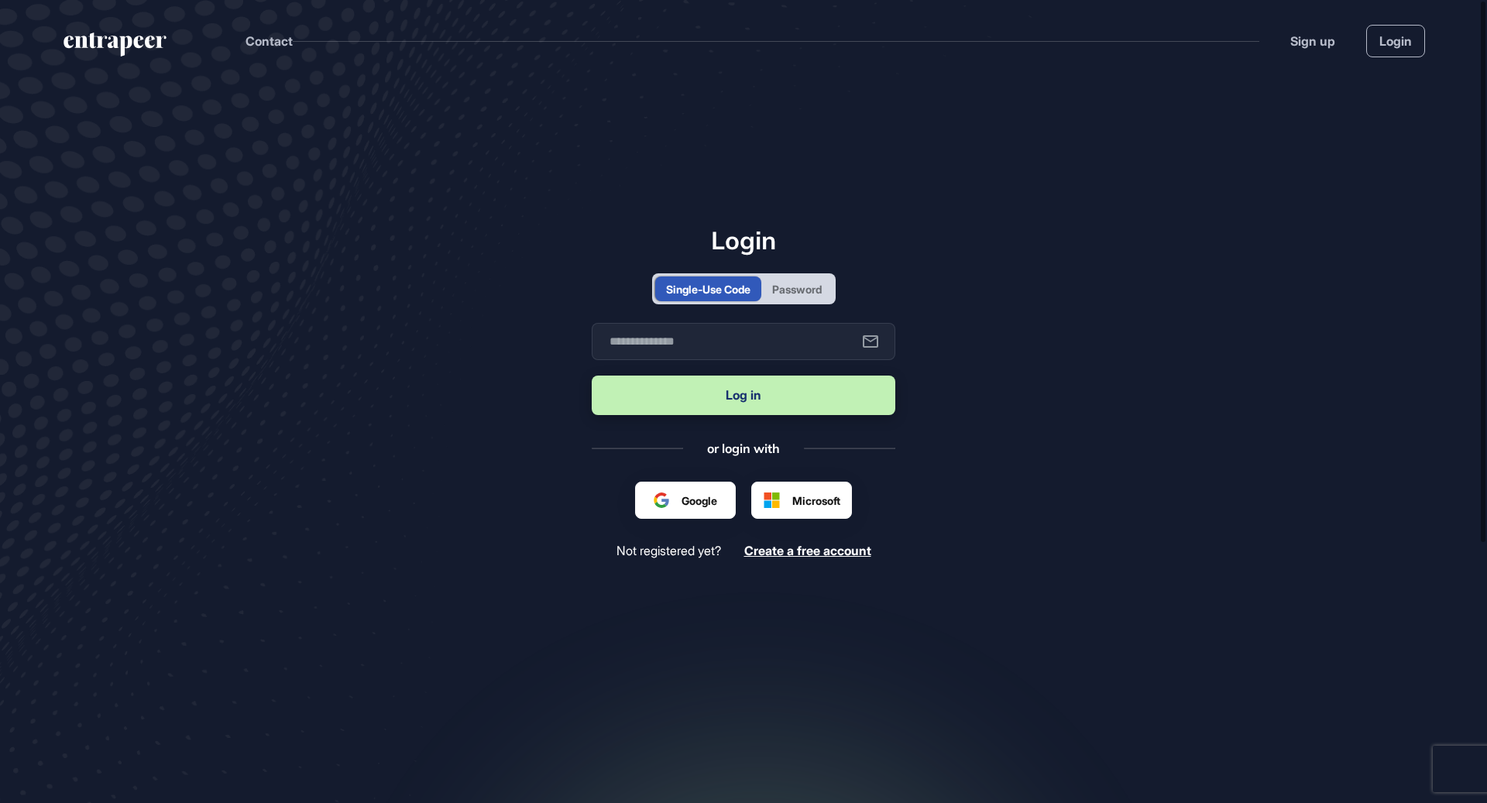
click at [720, 494] on div "Google" at bounding box center [685, 500] width 101 height 37
click at [696, 495] on div at bounding box center [686, 501] width 64 height 16
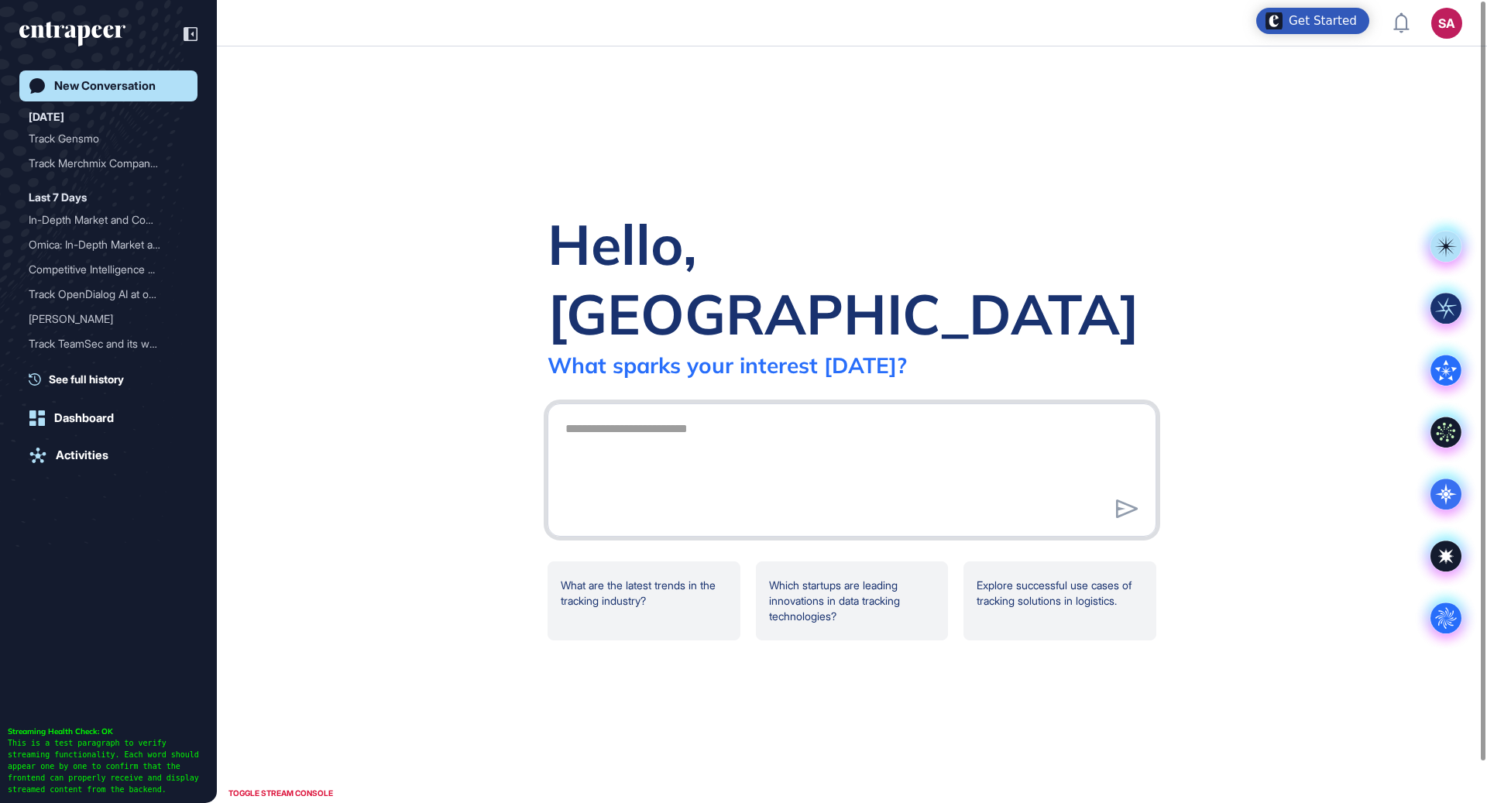
scroll to position [1, 1]
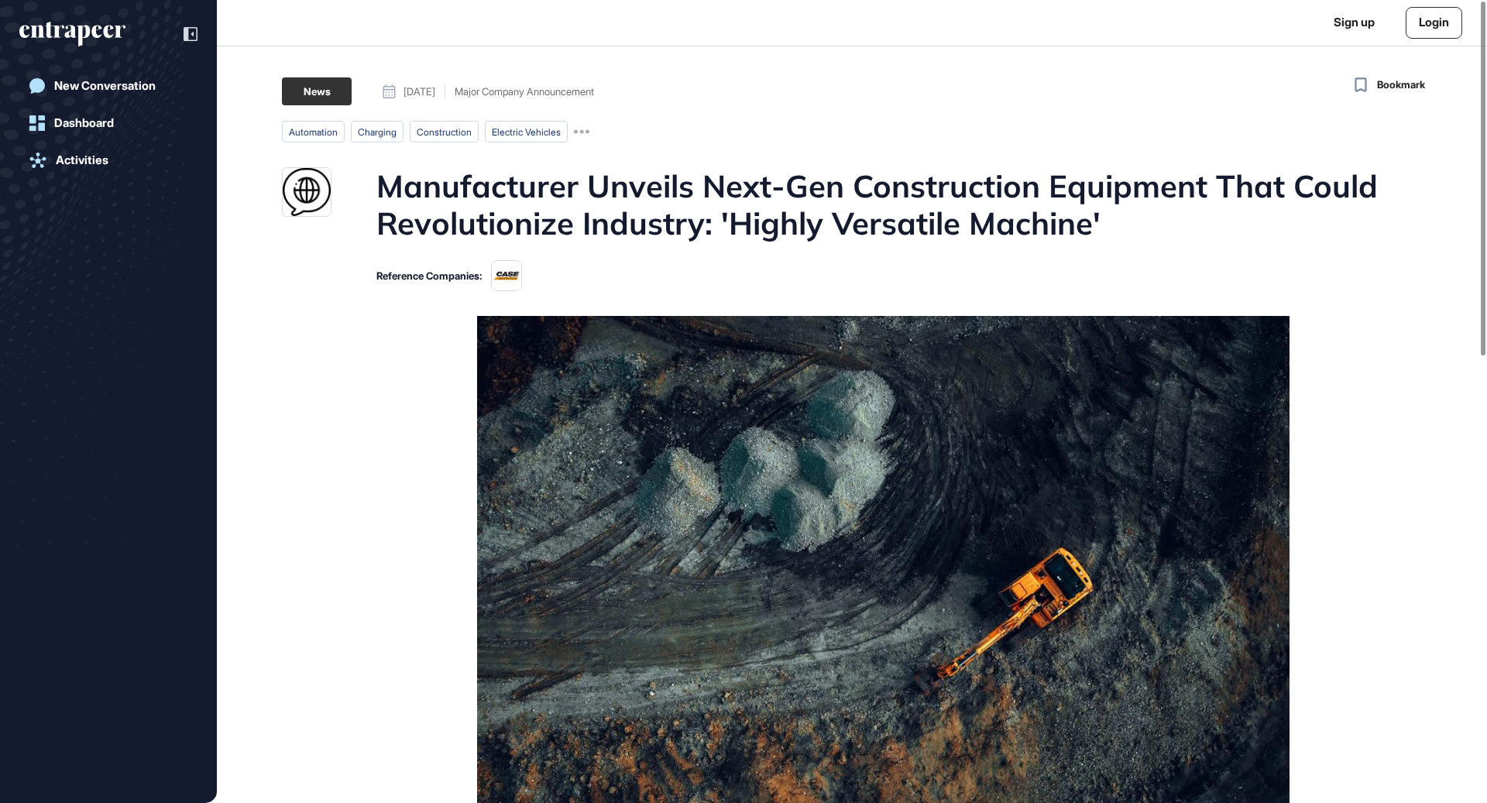
click at [1441, 22] on link "Login" at bounding box center [1434, 23] width 57 height 32
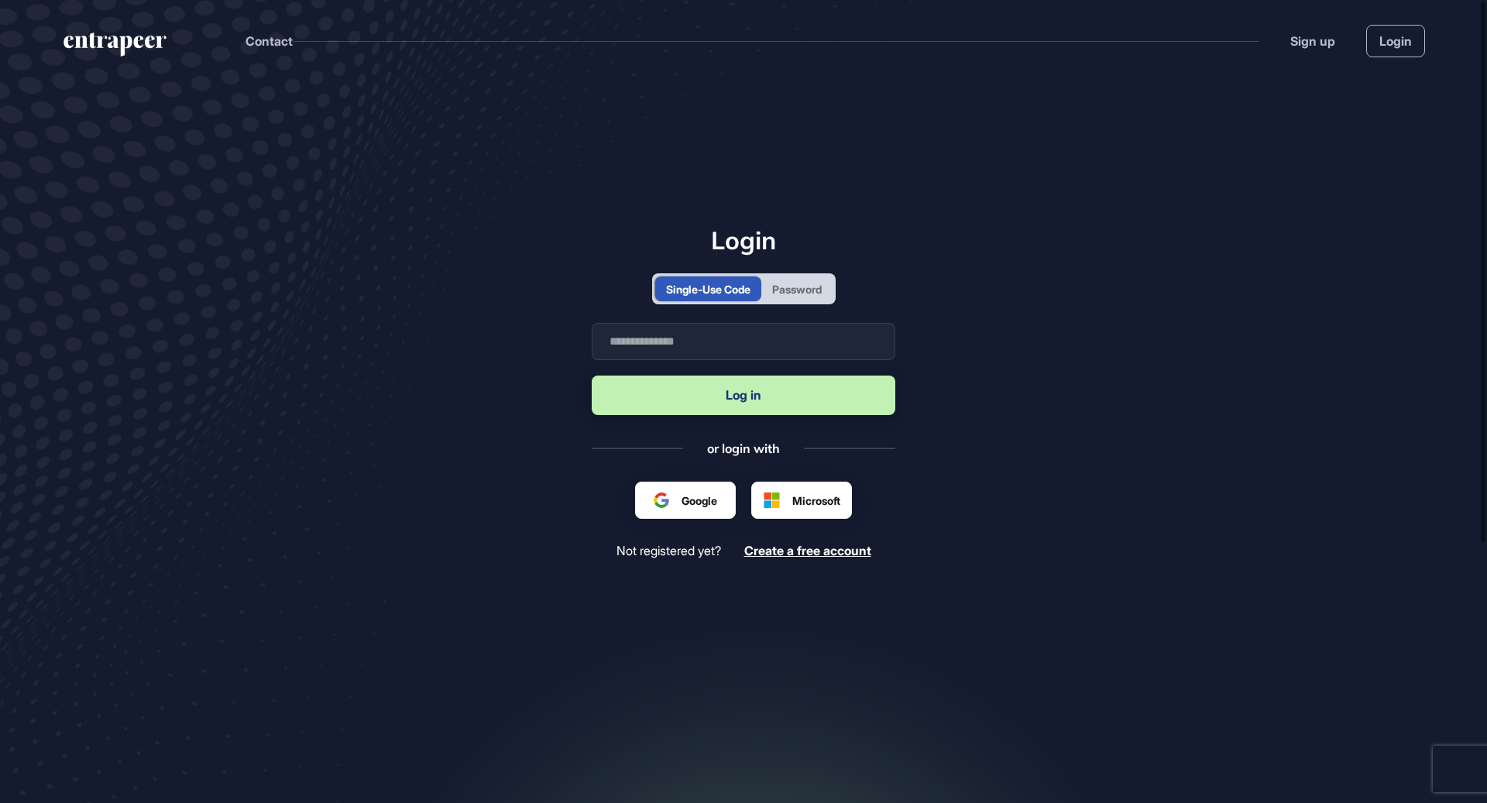
scroll to position [1, 1]
click at [668, 495] on div at bounding box center [686, 501] width 64 height 16
click at [682, 495] on div at bounding box center [686, 501] width 64 height 16
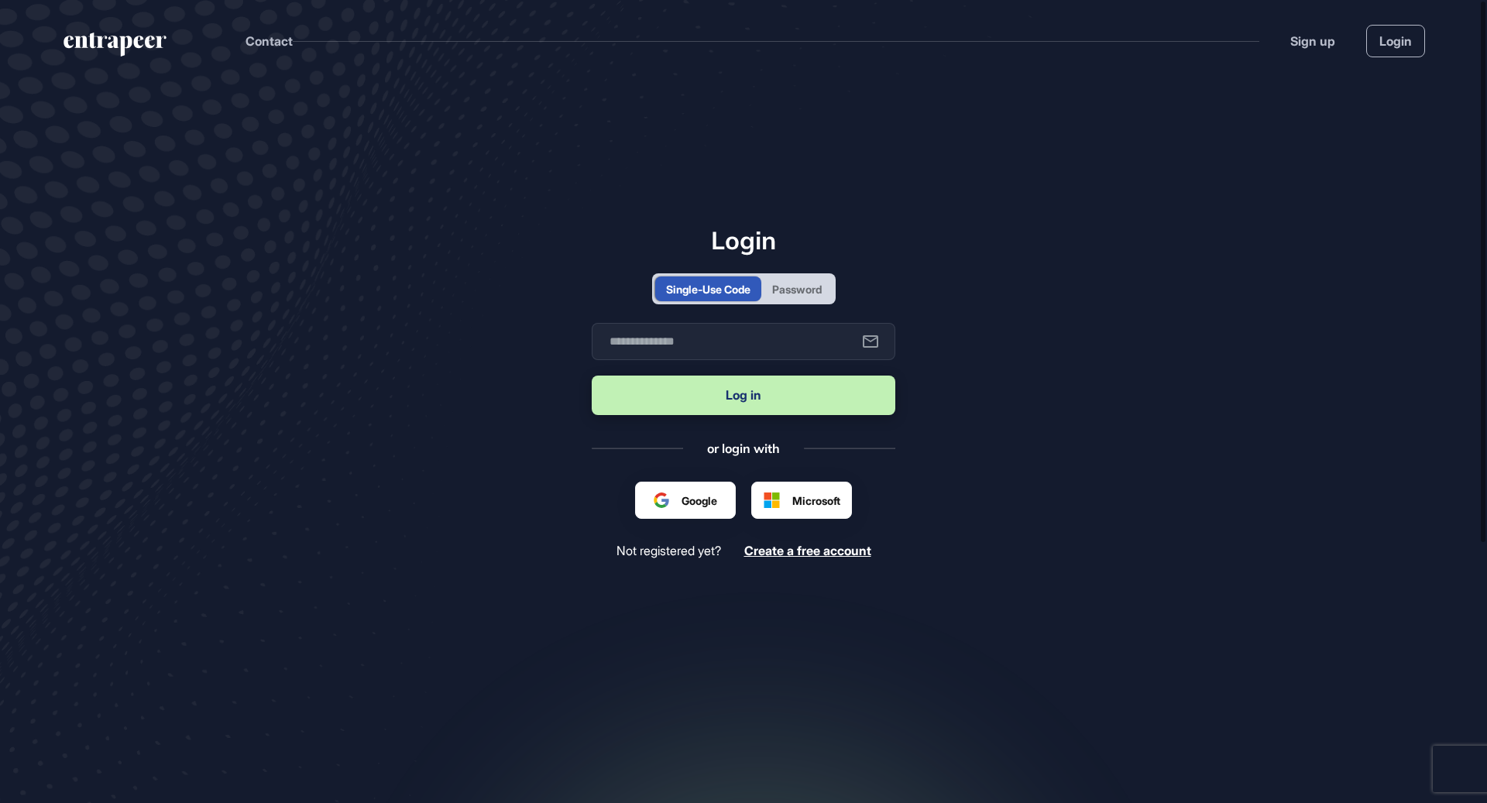
click at [682, 495] on div at bounding box center [686, 501] width 64 height 16
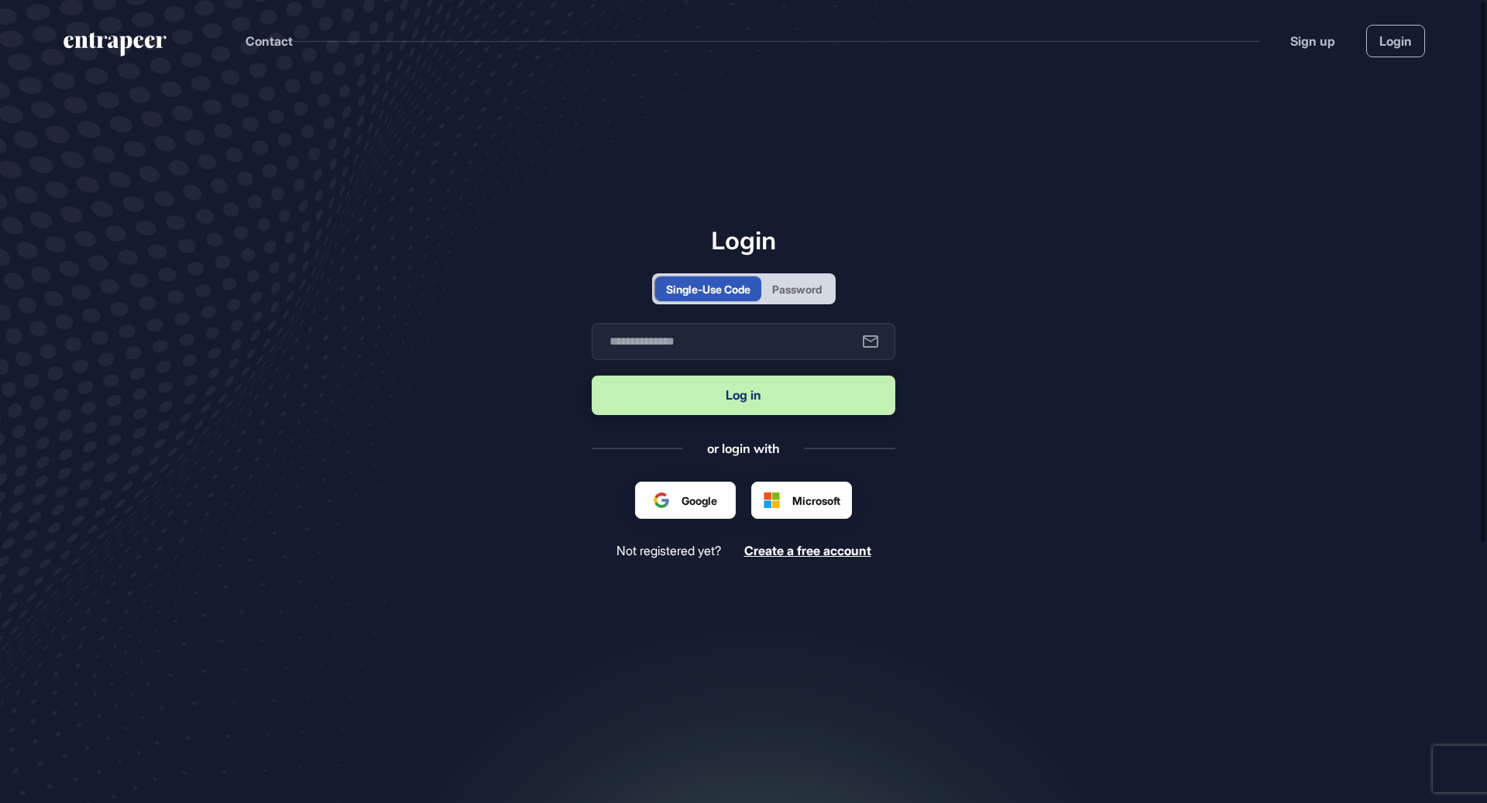
click at [682, 495] on div at bounding box center [686, 501] width 64 height 16
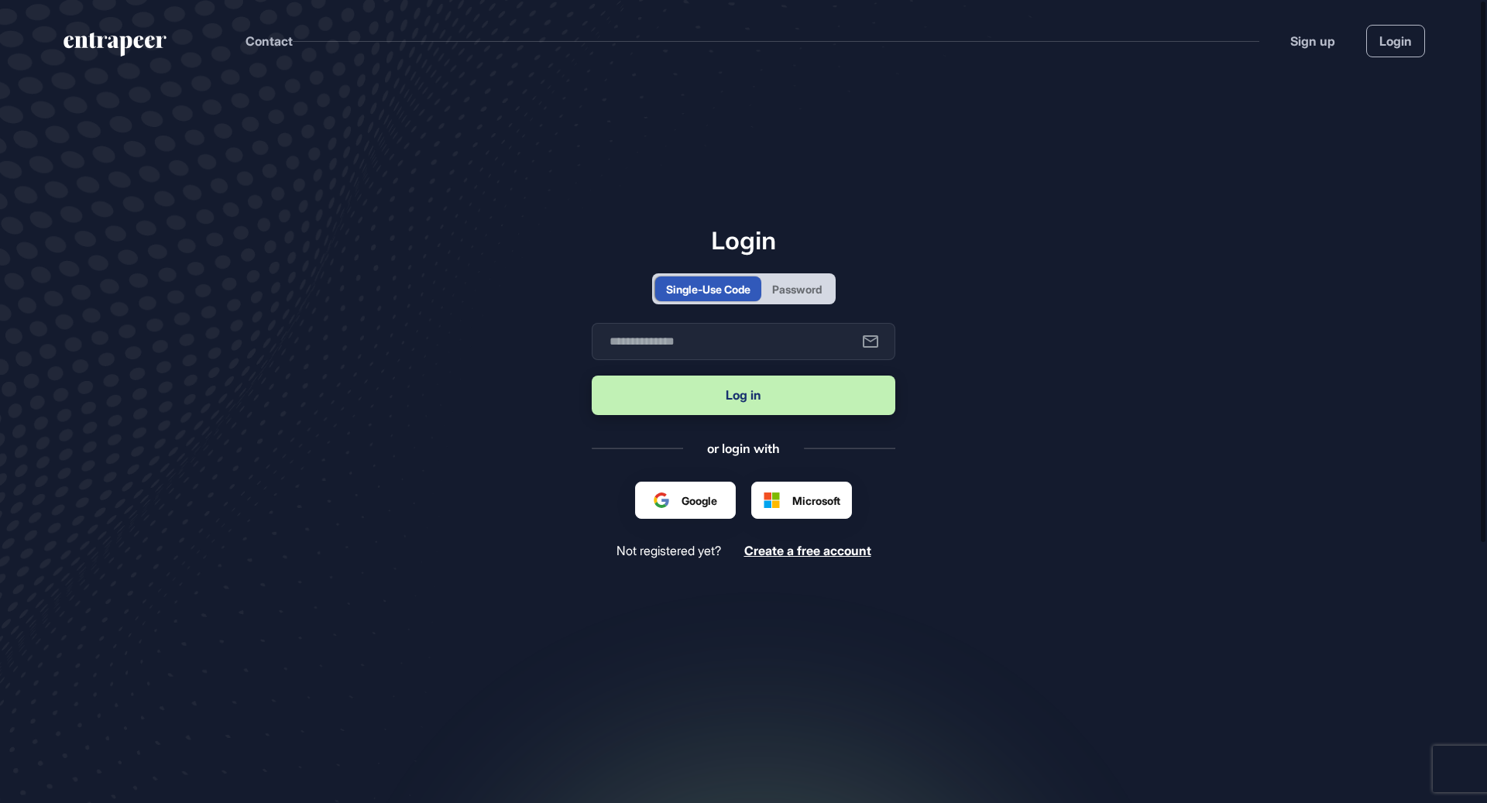
click at [682, 495] on div at bounding box center [686, 501] width 64 height 16
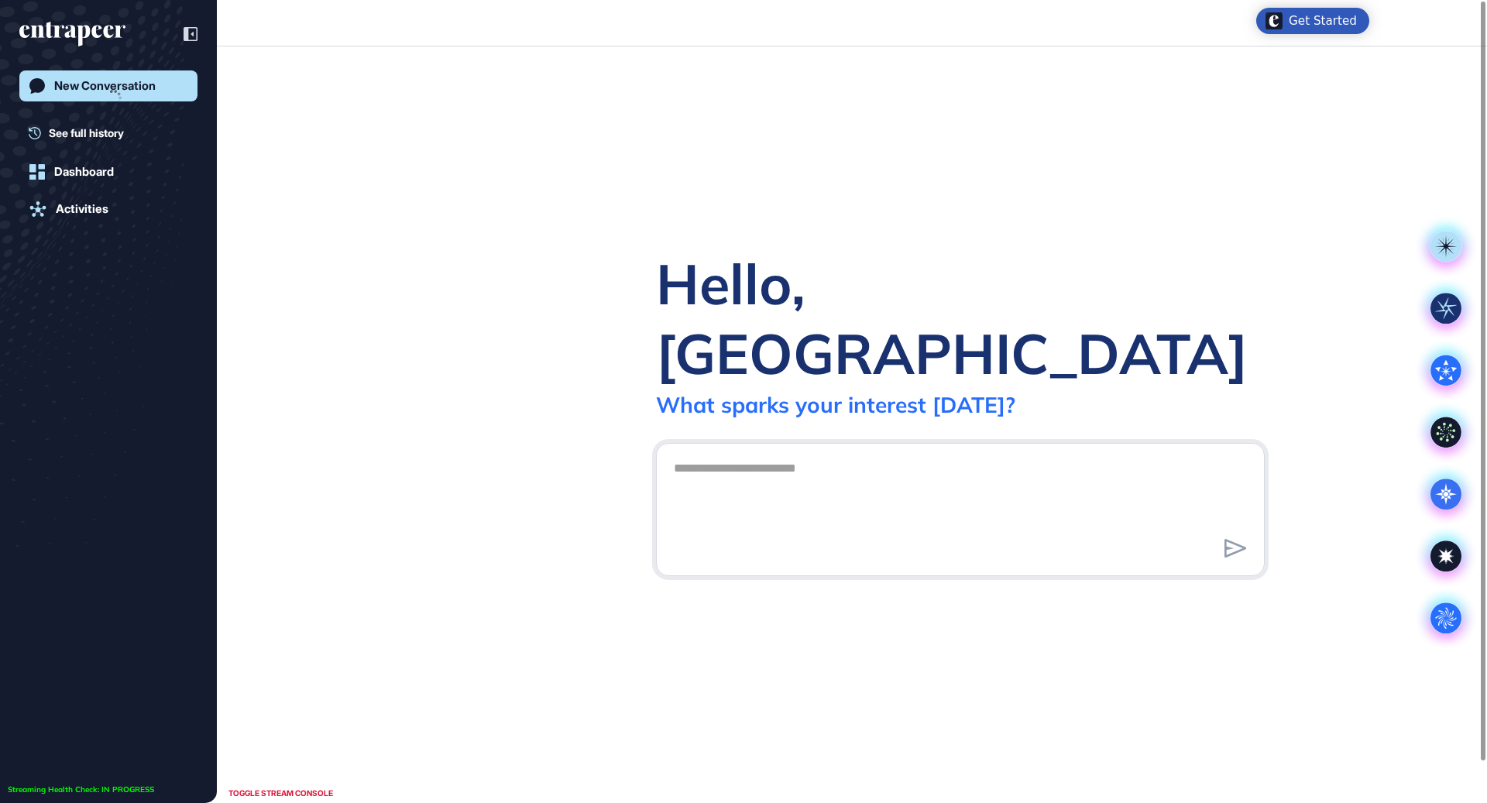
scroll to position [1, 1]
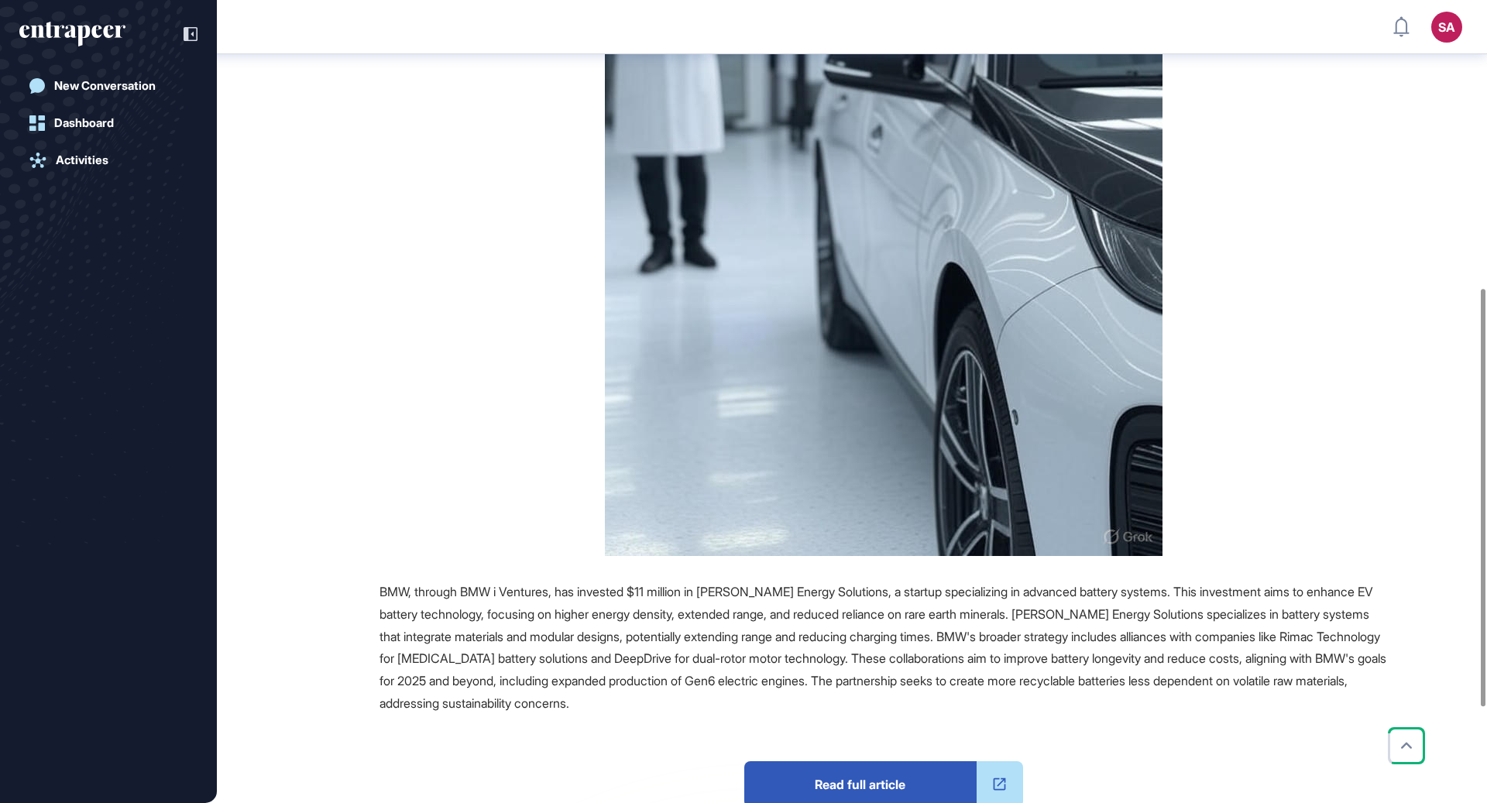
scroll to position [592, 0]
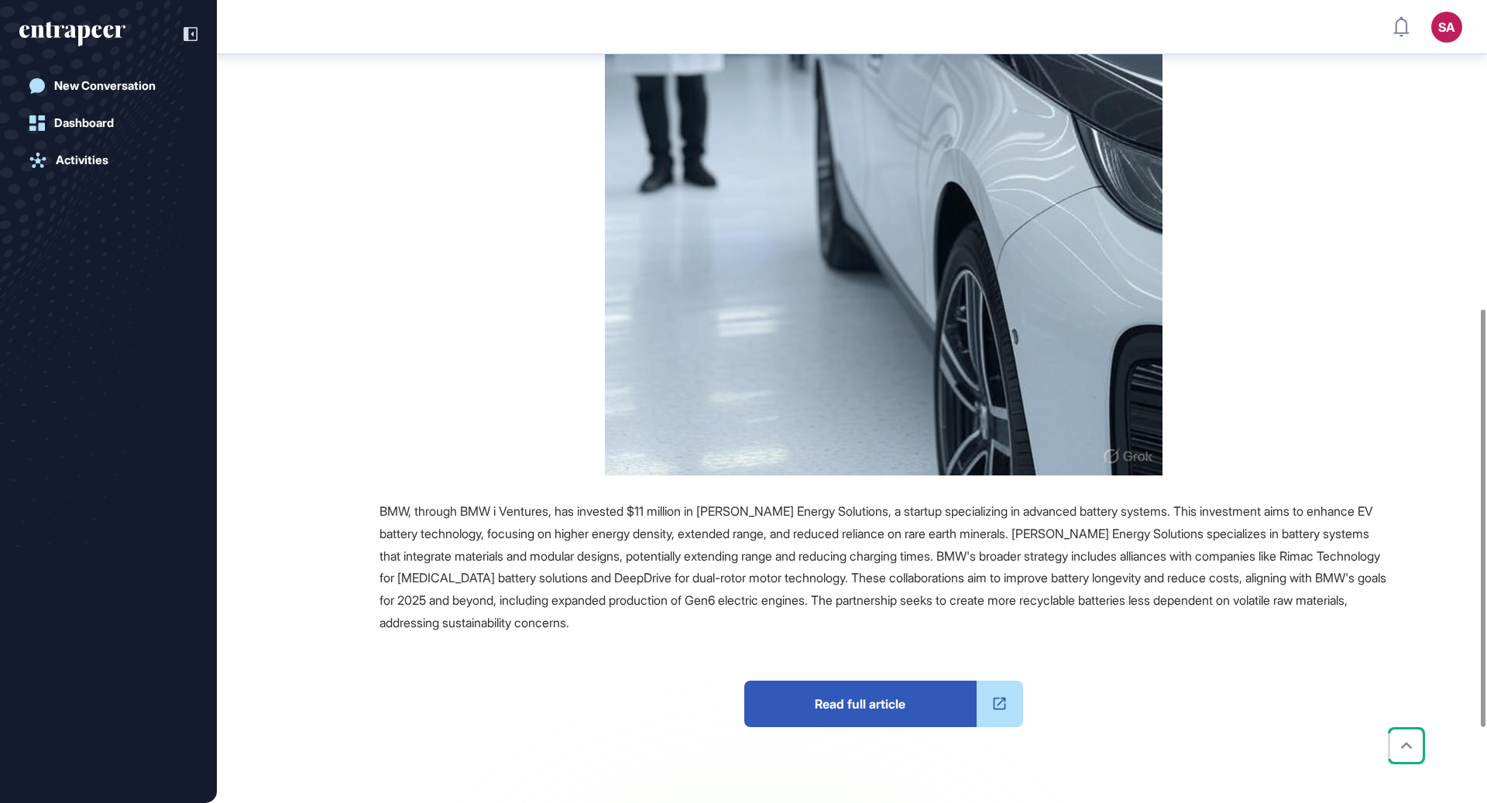
click at [863, 681] on span "Read full article" at bounding box center [860, 704] width 232 height 46
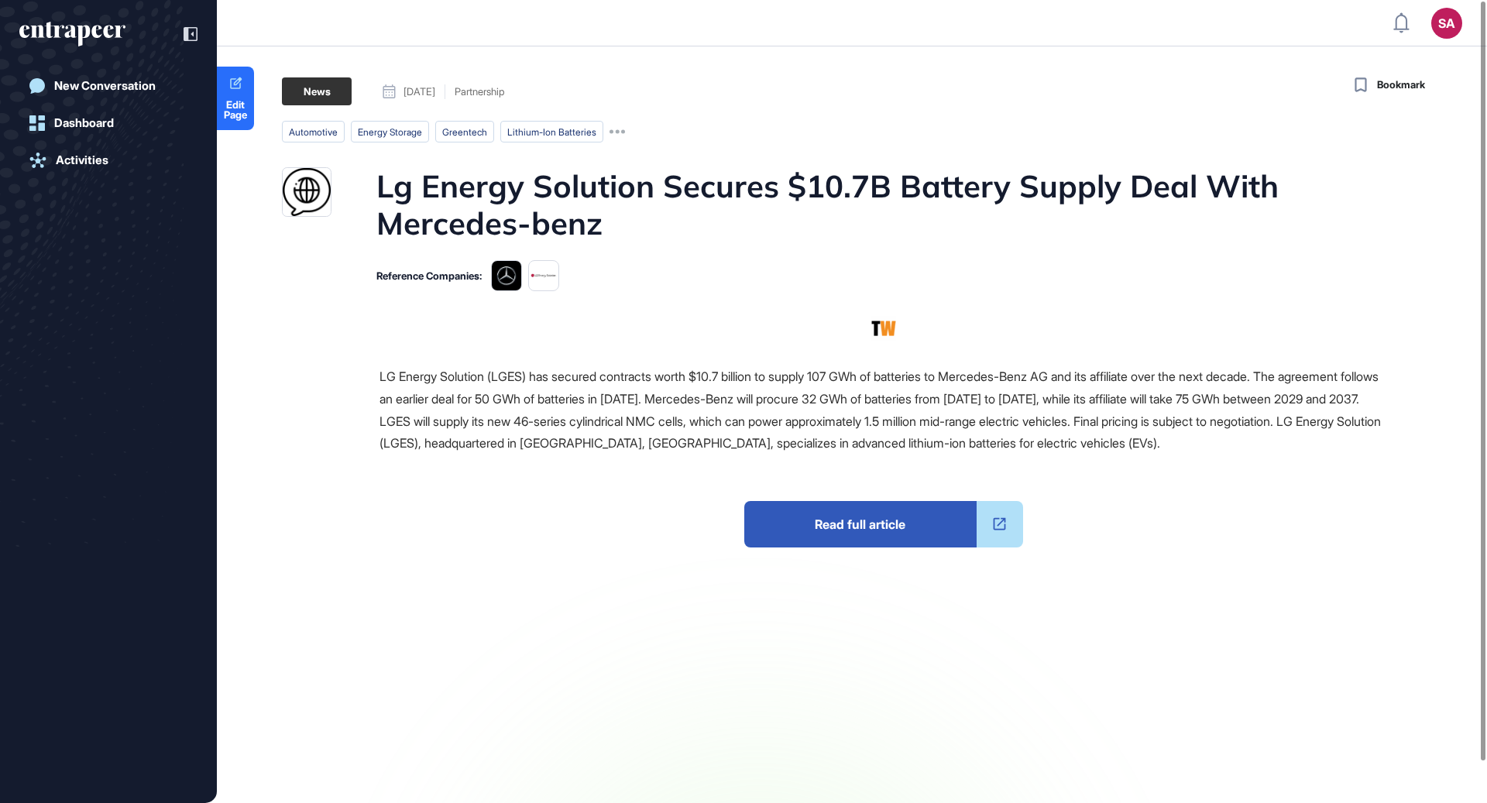
click at [924, 533] on span "Read full article" at bounding box center [860, 524] width 232 height 46
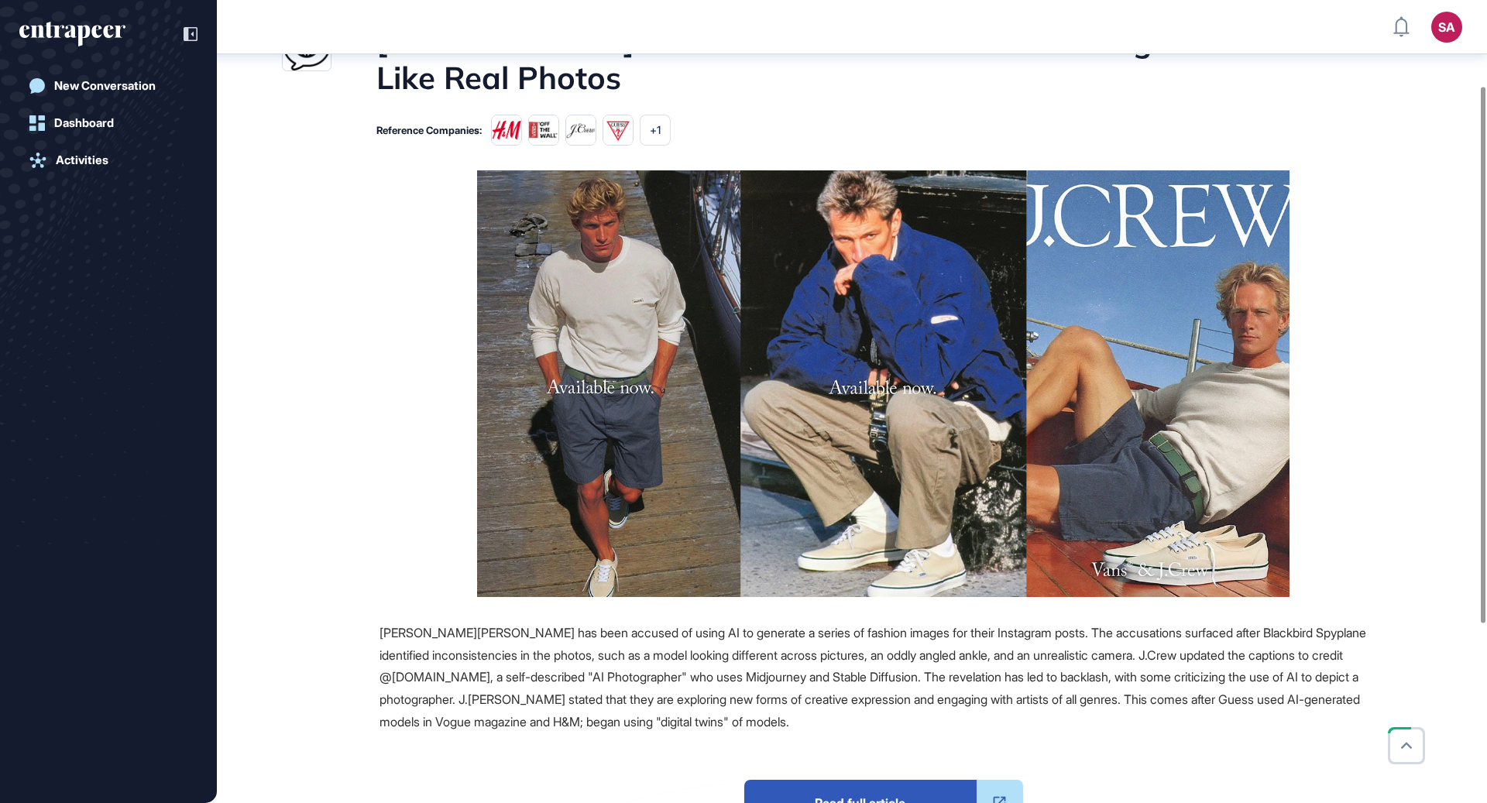
scroll to position [127, 0]
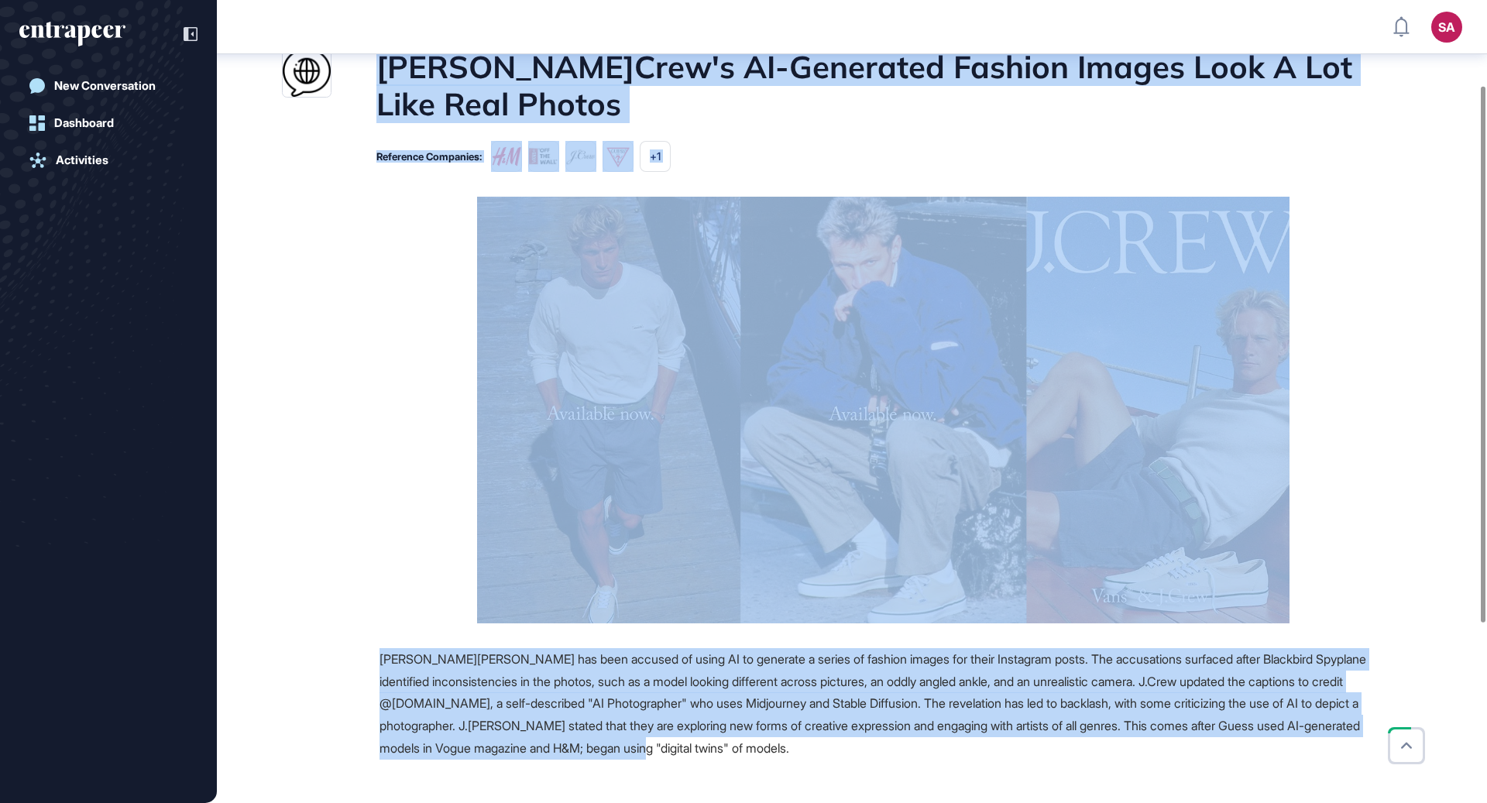
drag, startPoint x: 365, startPoint y: 64, endPoint x: 915, endPoint y: 720, distance: 857.1
click at [915, 720] on main "News September 02, 2025 Major Company Announcement September 02, 2025 Major Com…" at bounding box center [853, 506] width 1267 height 1096
copy main "J.Crew's AI-Generated Fashion Images Look A Lot Like Real Photos Reference Comp…"
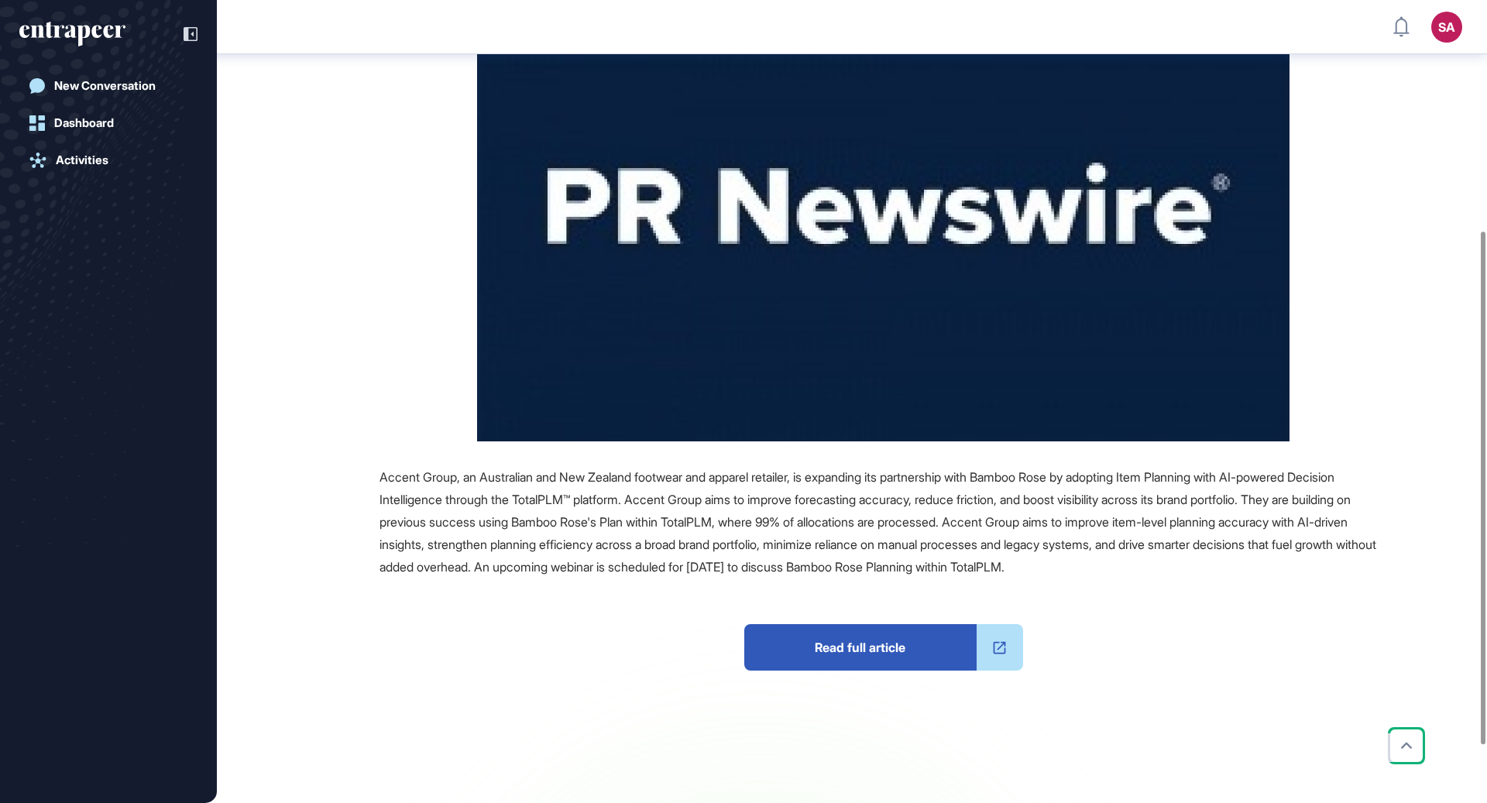
scroll to position [361, 0]
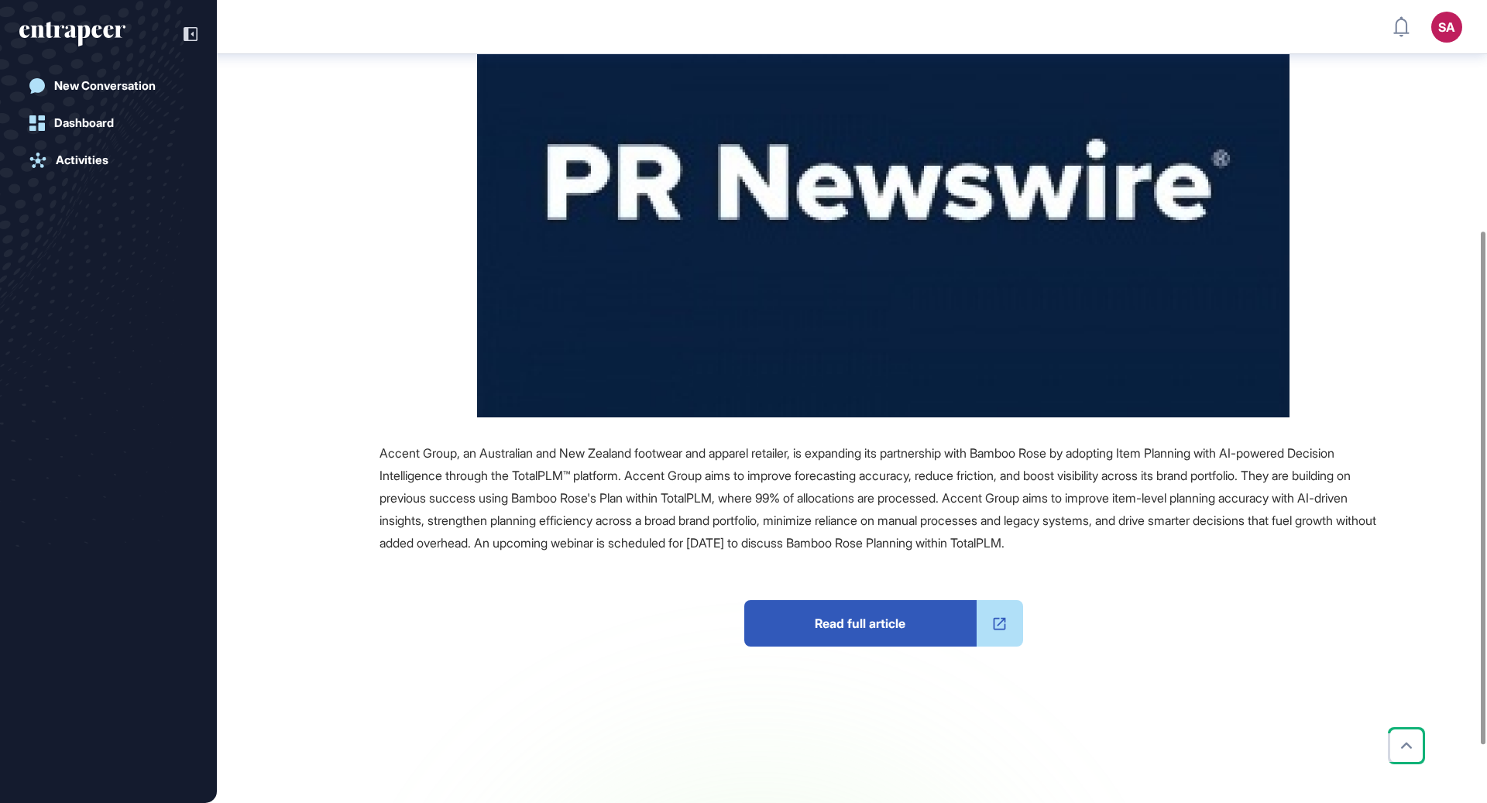
drag, startPoint x: 373, startPoint y: 63, endPoint x: 1334, endPoint y: 549, distance: 1077.2
click at [1334, 549] on main "News September 04, 2025 Partnership September 04, 2025 Partnership artificial i…" at bounding box center [853, 286] width 1267 height 1124
copy main "Fashion Retailer Doubles Down On Ai-Powered Inventory Predictions Reference Com…"
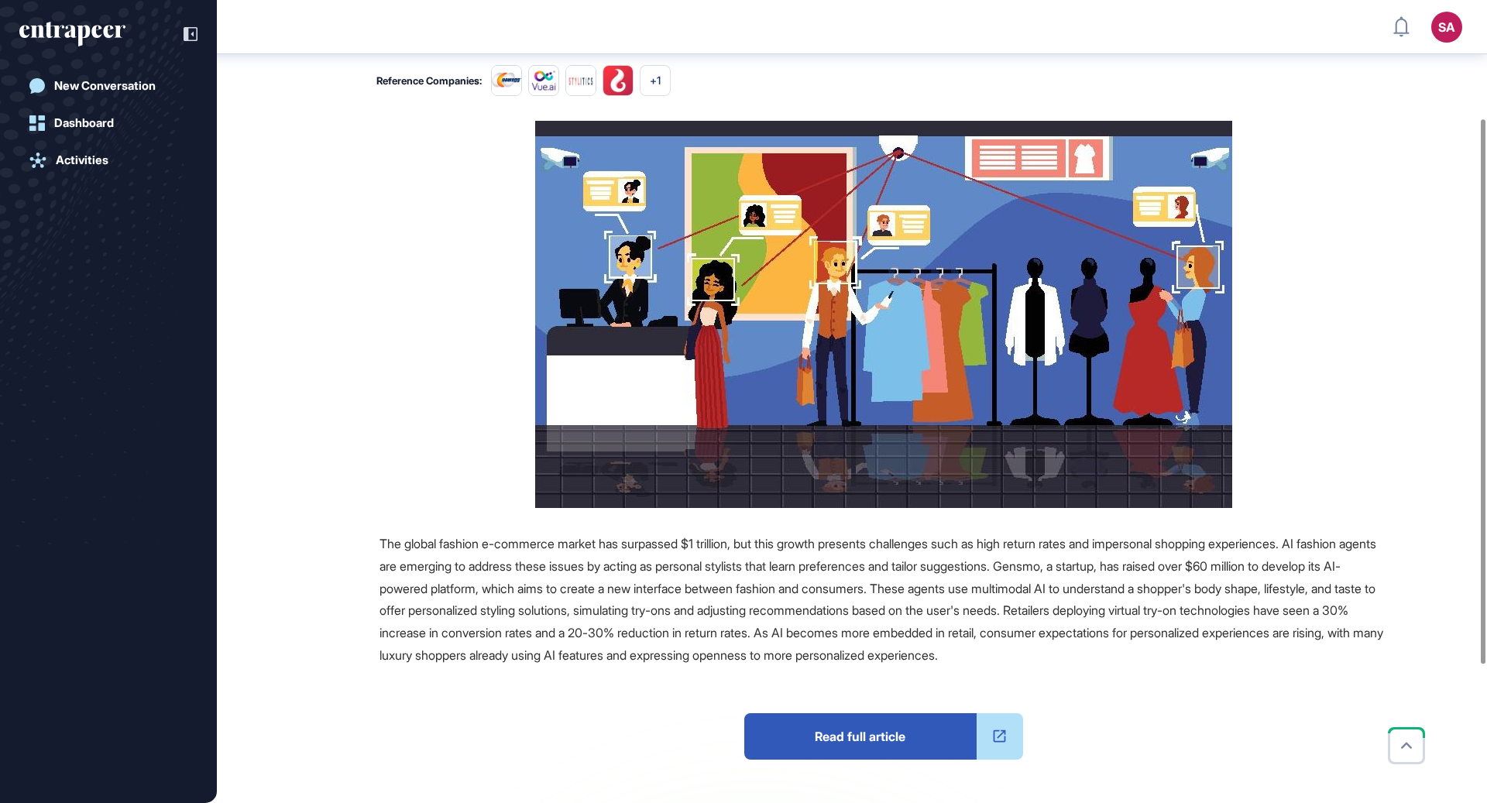
scroll to position [179, 0]
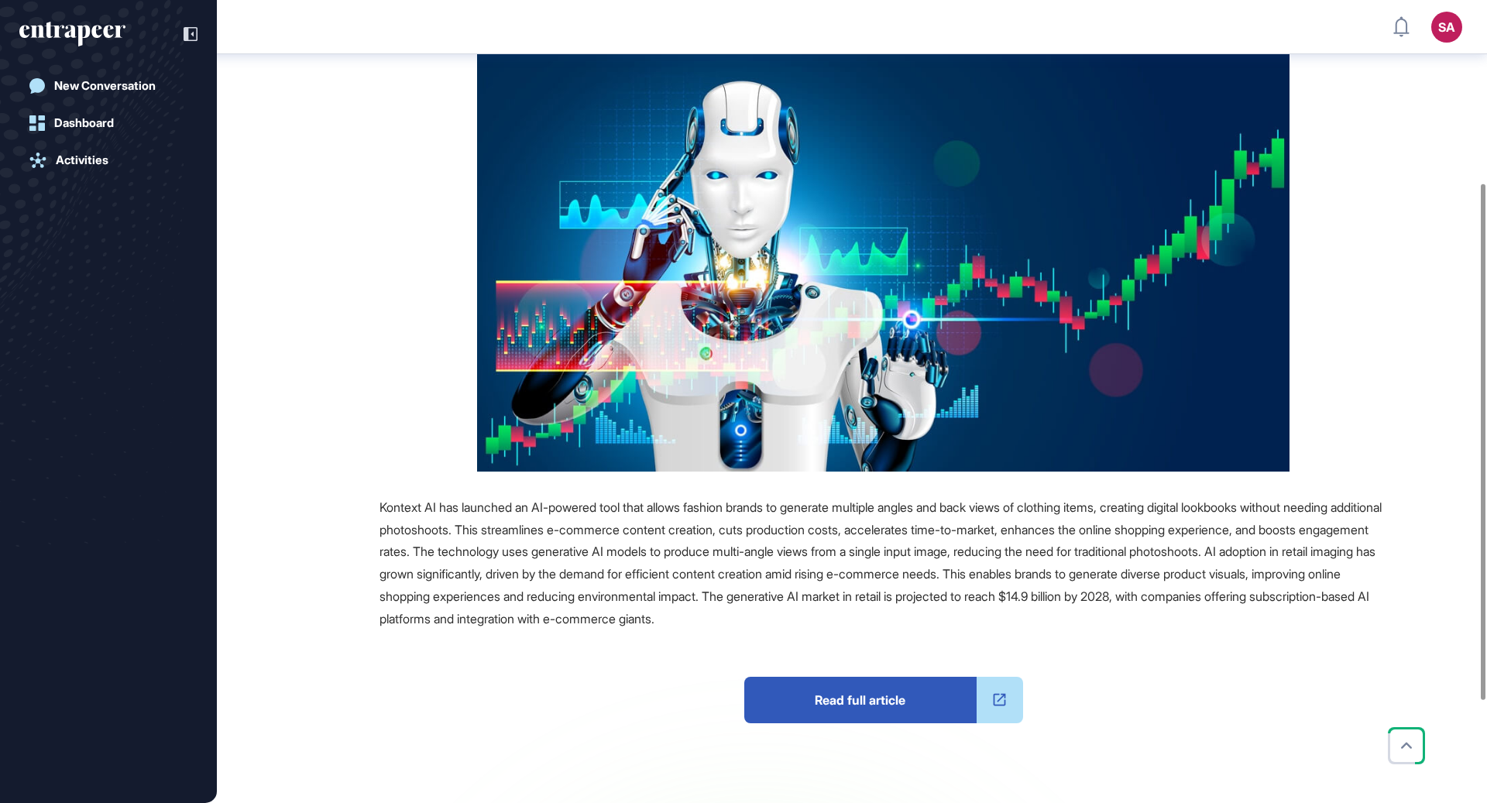
scroll to position [296, 0]
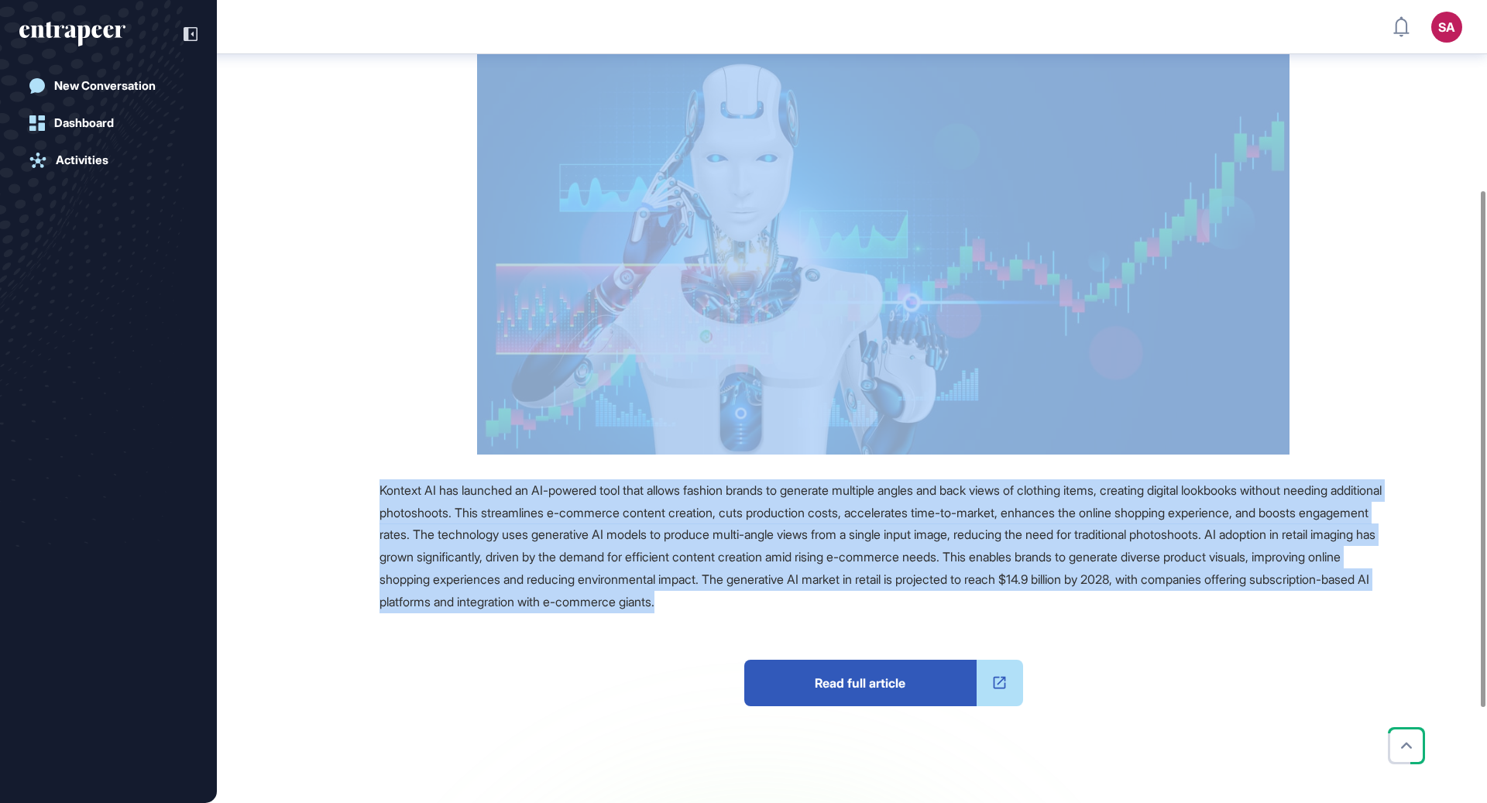
drag, startPoint x: 378, startPoint y: 122, endPoint x: 1128, endPoint y: 607, distance: 893.9
click at [1128, 607] on main "News September 02, 2025 Major Company Announcement September 02, 2025 Major Com…" at bounding box center [853, 348] width 1267 height 1118
copy main "Kontext AI Revolutionizes Fashion Lookbooks With Multi-Angle Image Generation R…"
click at [918, 682] on span "Read full article" at bounding box center [860, 683] width 232 height 46
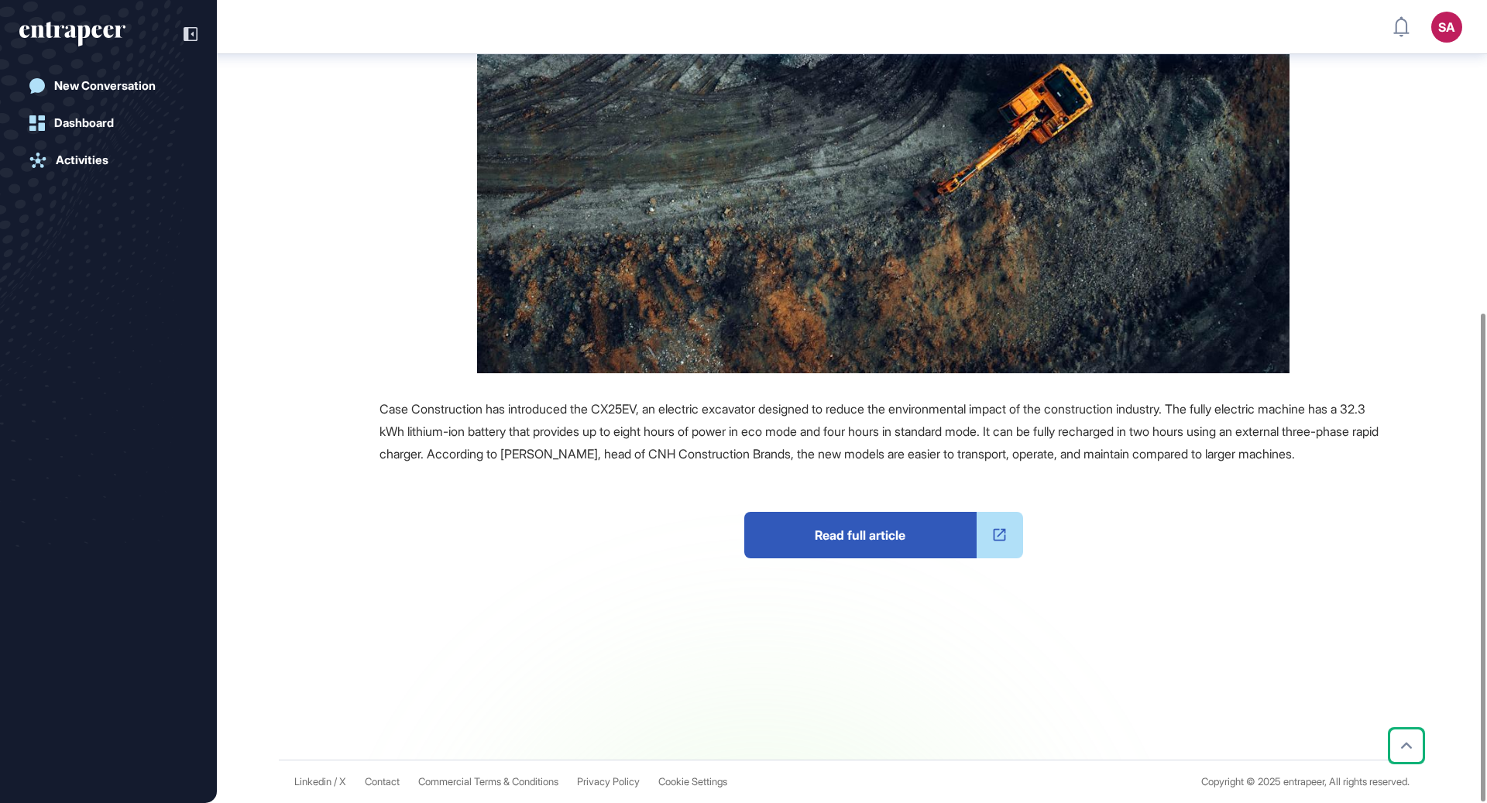
scroll to position [513, 0]
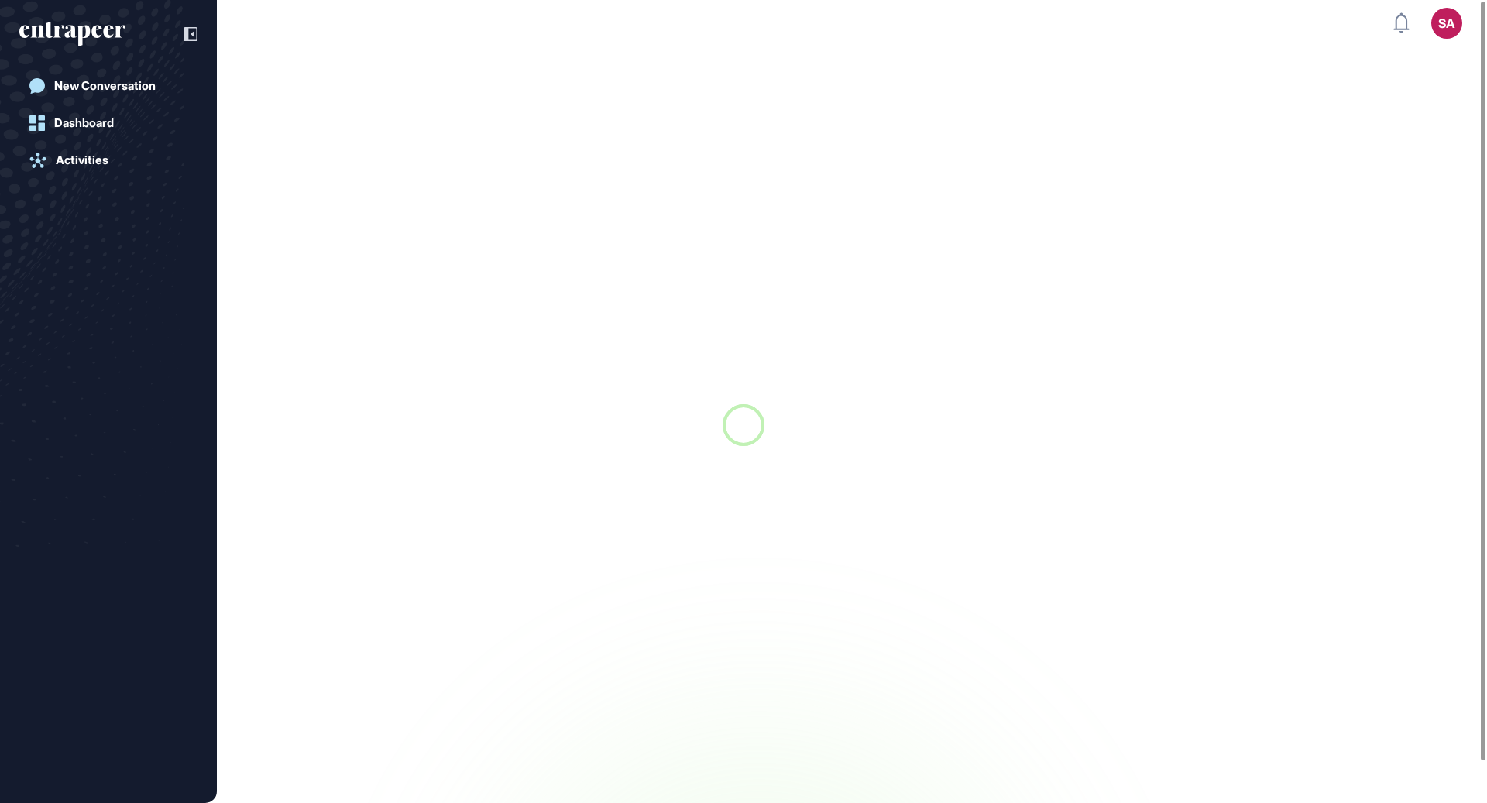
scroll to position [1, 1]
